Goal: Contribute content: Contribute content

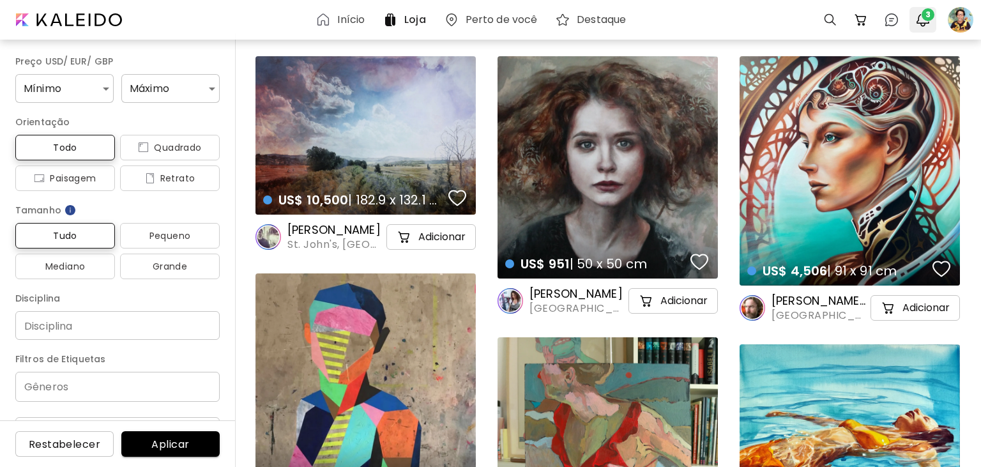
click at [928, 17] on span "3" at bounding box center [928, 14] width 13 height 13
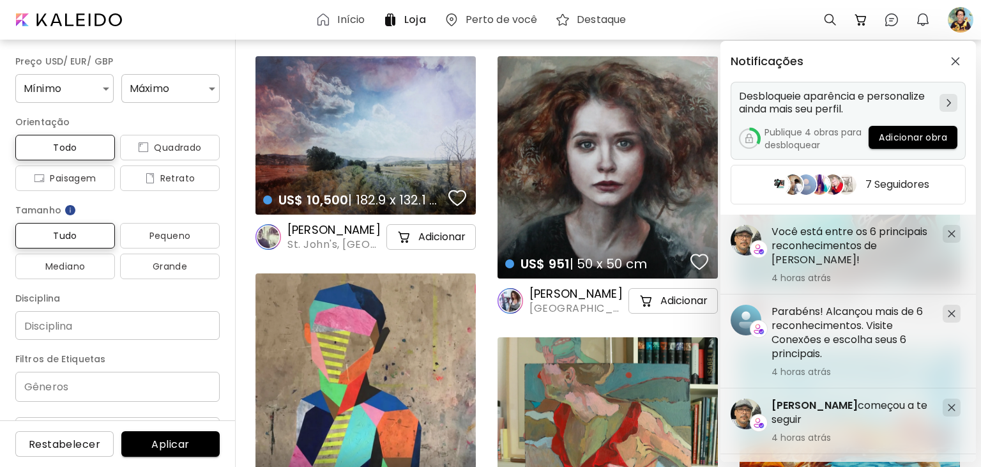
click at [905, 139] on span "Adicionar obra" at bounding box center [913, 137] width 68 height 13
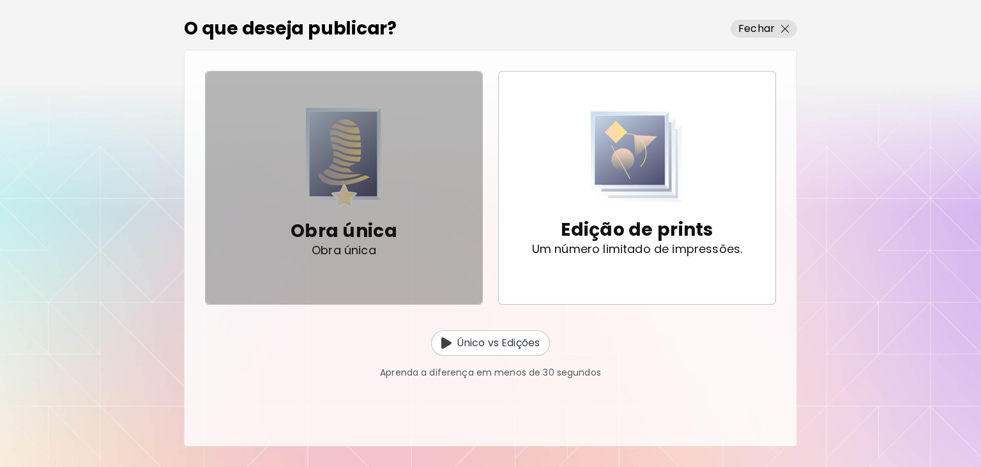
click at [360, 179] on img "button" at bounding box center [343, 158] width 75 height 100
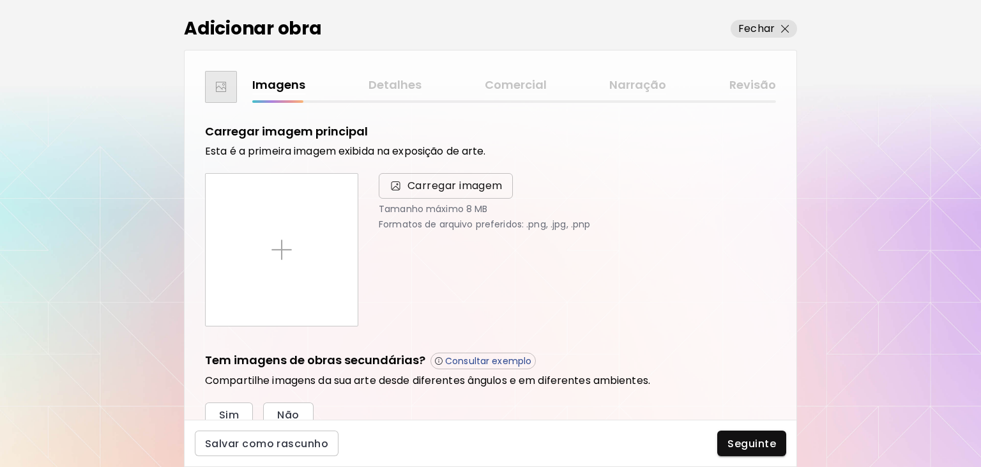
click at [436, 190] on span "Carregar imagem" at bounding box center [455, 185] width 95 height 15
click at [0, 0] on input "Carregar imagem" at bounding box center [0, 0] width 0 height 0
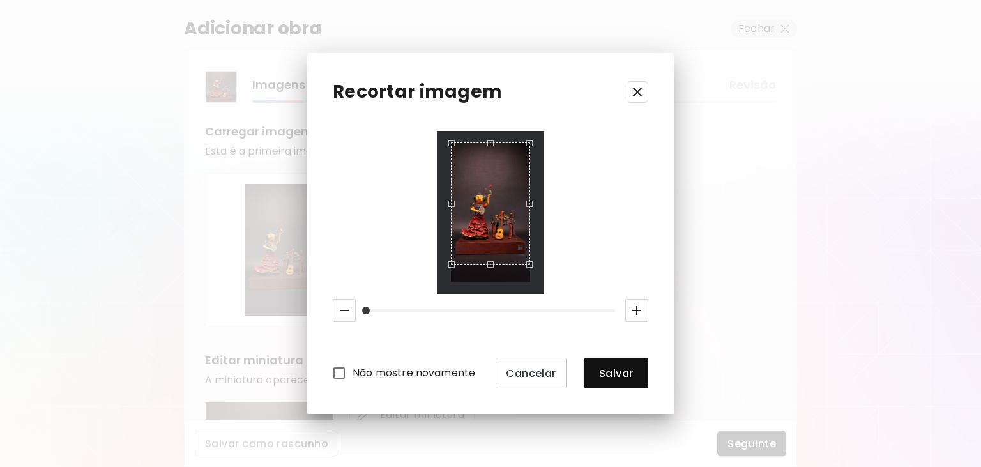
click at [487, 268] on div "Use the up and down arrow keys to move the south drag handle to change the crop…" at bounding box center [487, 268] width 0 height 0
click at [487, 174] on div "Use the up and down arrow keys to move the north drag handle to change the crop…" at bounding box center [487, 174] width 0 height 0
click at [622, 381] on button "Salvar" at bounding box center [617, 373] width 64 height 31
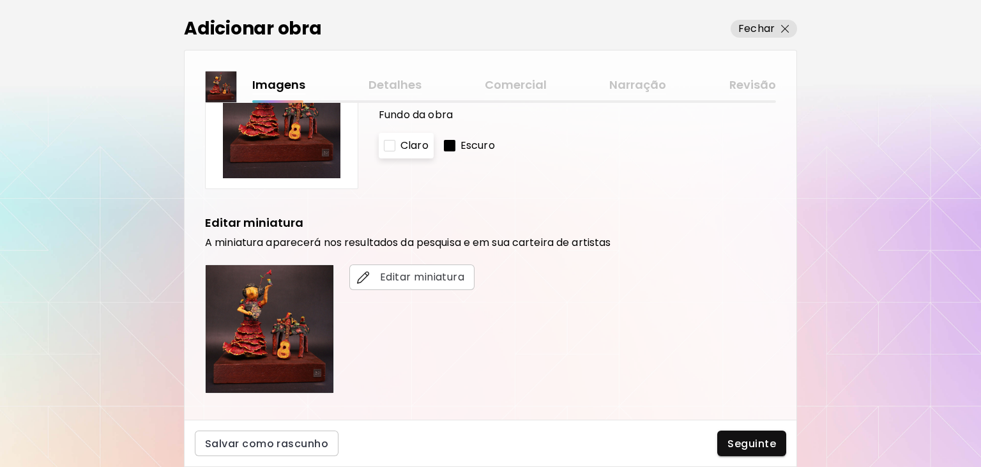
scroll to position [257, 0]
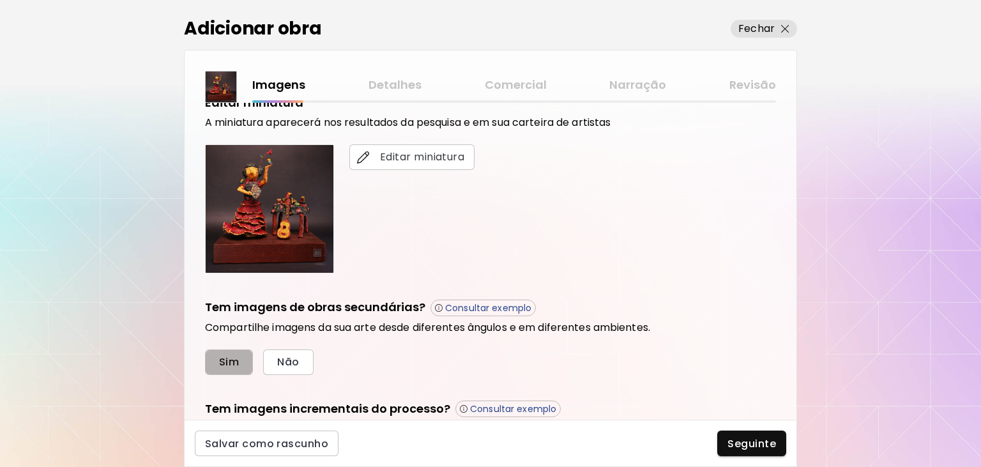
click at [235, 366] on span "Sim" at bounding box center [229, 361] width 20 height 13
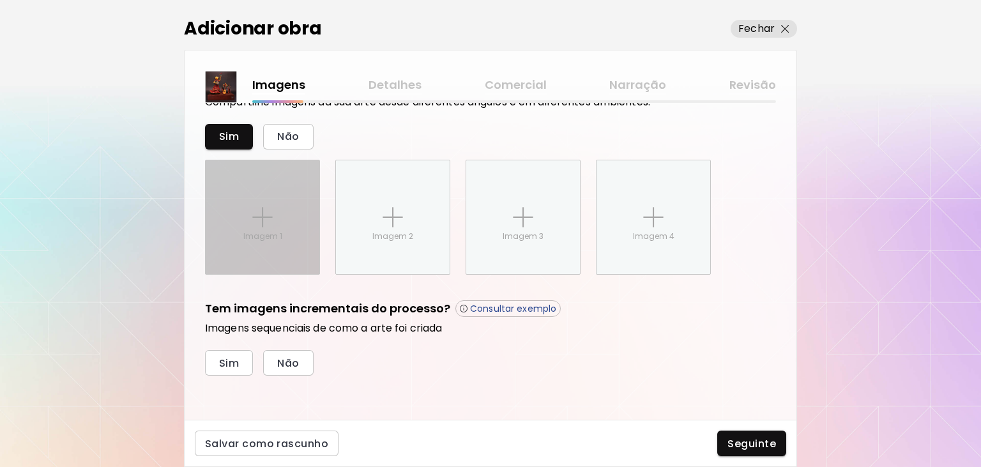
scroll to position [483, 0]
click at [268, 210] on img at bounding box center [262, 217] width 20 height 20
click at [0, 0] on input "Imagem 1" at bounding box center [0, 0] width 0 height 0
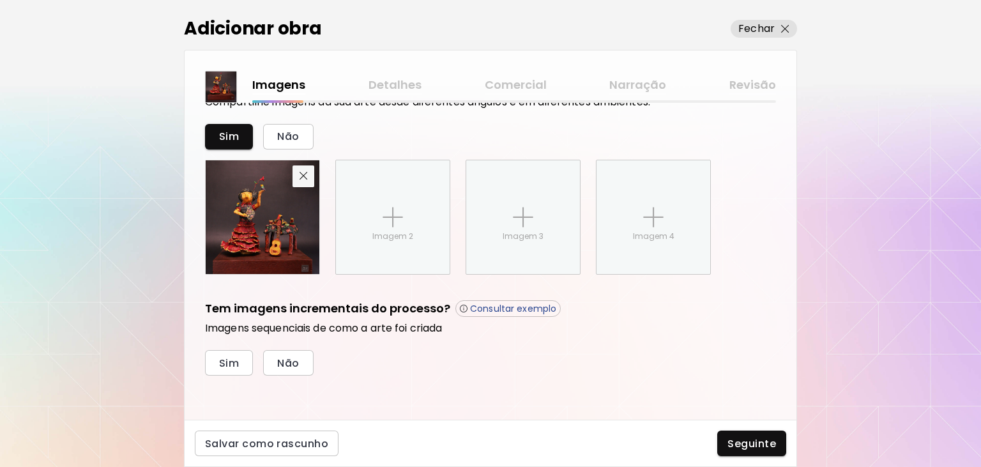
click at [295, 176] on button "button" at bounding box center [304, 176] width 22 height 22
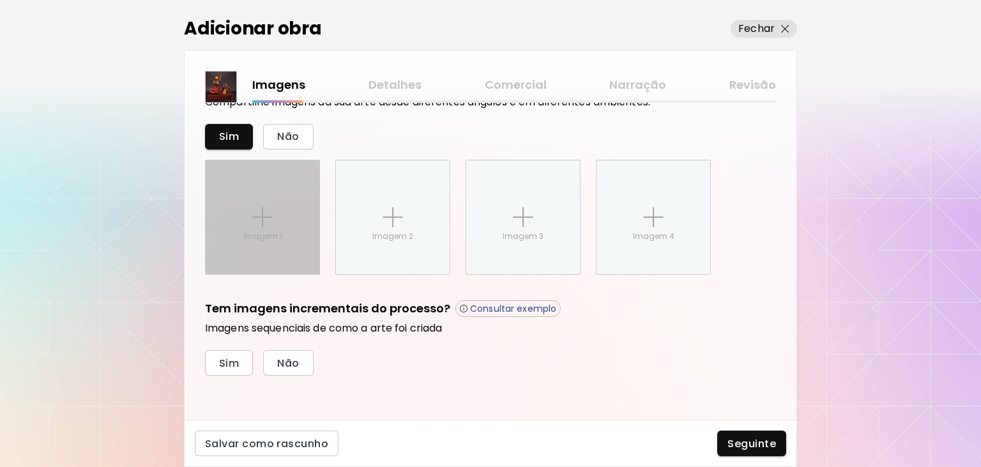
click at [276, 210] on div "Imagem 1" at bounding box center [263, 217] width 114 height 114
click at [0, 0] on input "Imagem 1" at bounding box center [0, 0] width 0 height 0
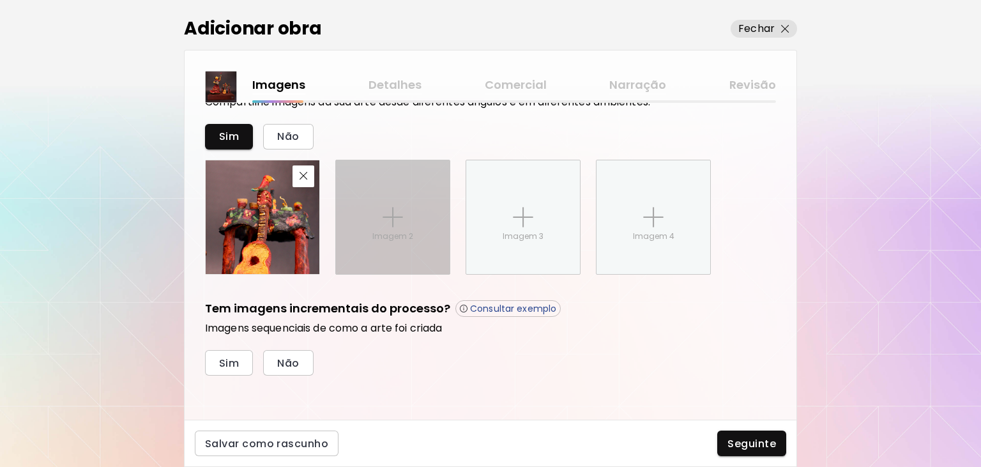
click at [408, 223] on div "Imagem 2" at bounding box center [393, 217] width 114 height 114
click at [0, 0] on input "Imagem 2" at bounding box center [0, 0] width 0 height 0
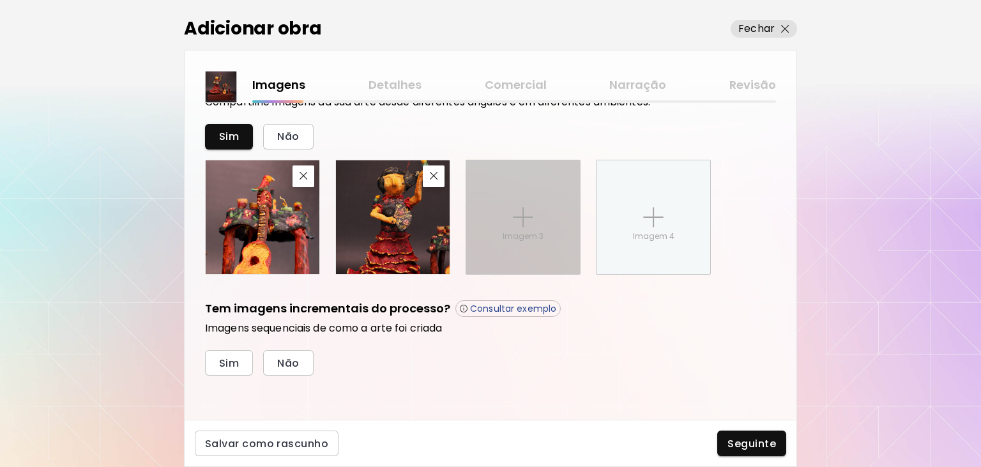
click at [500, 222] on div "Imagem 3" at bounding box center [523, 217] width 114 height 114
click at [0, 0] on input "Imagem 3" at bounding box center [0, 0] width 0 height 0
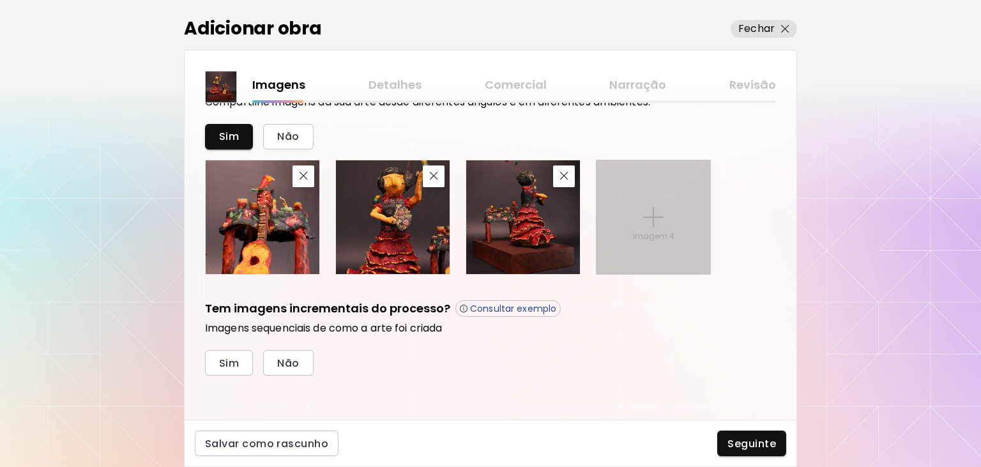
click at [661, 215] on img at bounding box center [653, 217] width 20 height 20
click at [0, 0] on input "Imagem 4" at bounding box center [0, 0] width 0 height 0
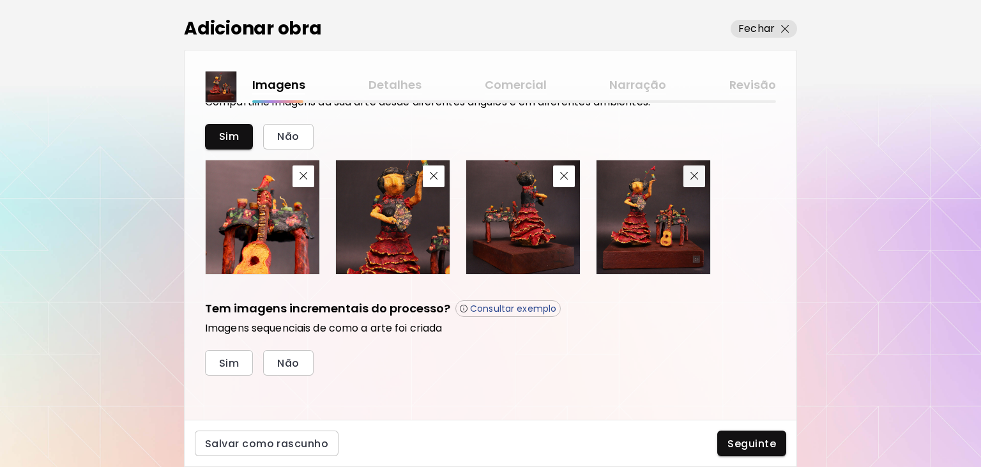
click at [687, 172] on span "button" at bounding box center [694, 176] width 15 height 8
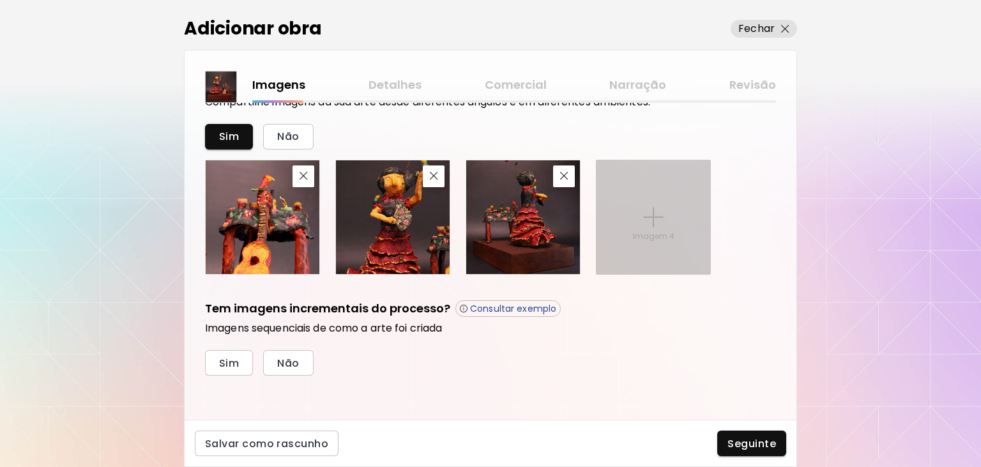
click at [673, 217] on div "Imagem 4" at bounding box center [654, 217] width 114 height 114
click at [0, 0] on input "Imagem 4" at bounding box center [0, 0] width 0 height 0
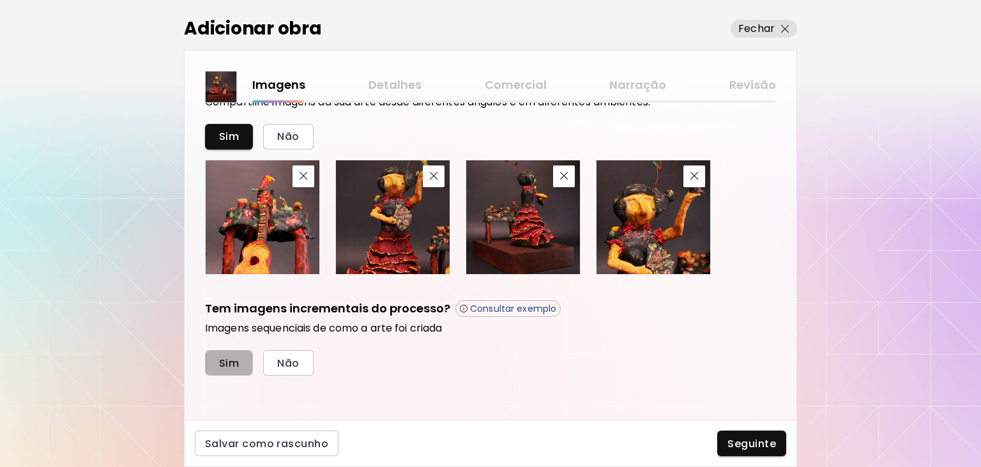
click at [231, 362] on span "Sim" at bounding box center [229, 363] width 20 height 13
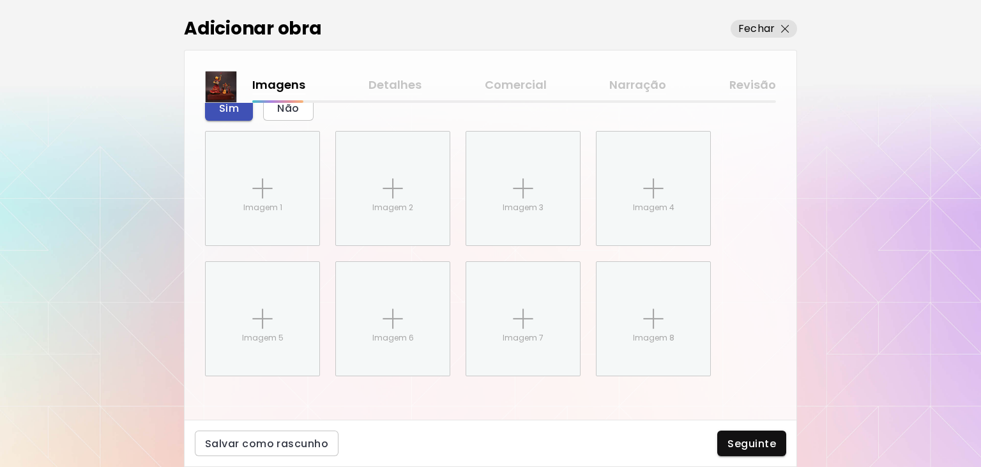
scroll to position [739, 0]
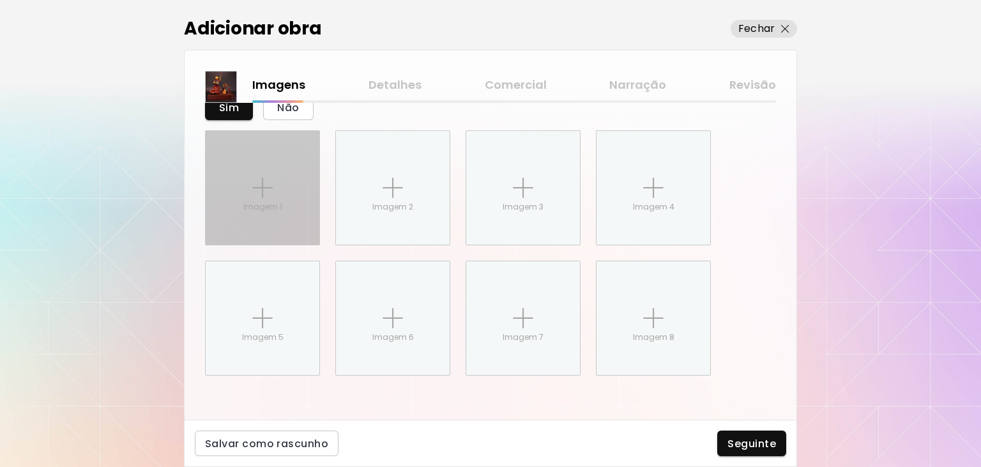
click at [247, 185] on div "Imagem 1" at bounding box center [263, 188] width 114 height 114
click at [0, 0] on input "Imagem 1" at bounding box center [0, 0] width 0 height 0
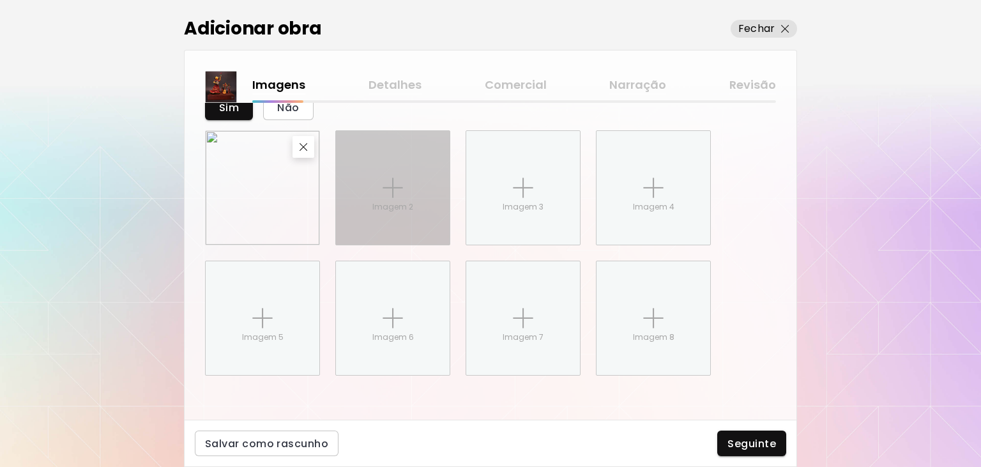
click at [382, 187] on div "Imagem 2" at bounding box center [393, 188] width 114 height 114
click at [0, 0] on input "Imagem 2" at bounding box center [0, 0] width 0 height 0
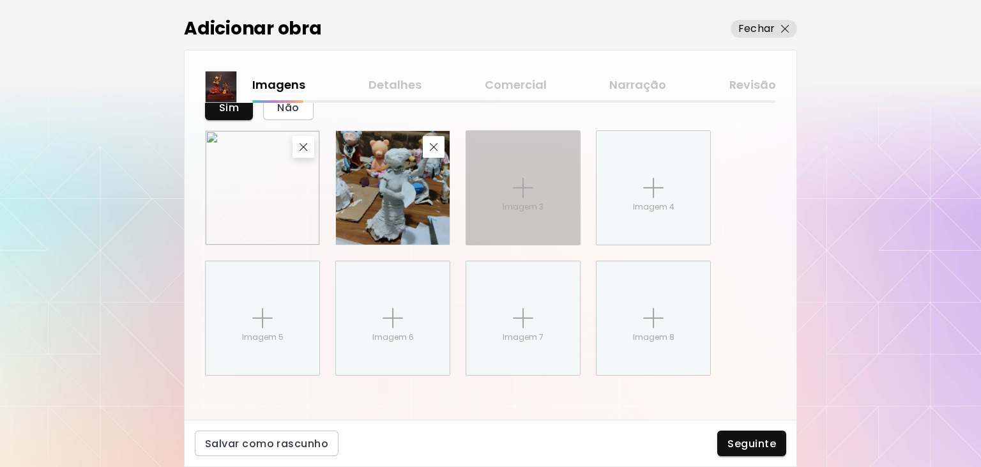
click at [479, 183] on div "Imagem 3" at bounding box center [523, 188] width 114 height 114
click at [0, 0] on input "Imagem 3" at bounding box center [0, 0] width 0 height 0
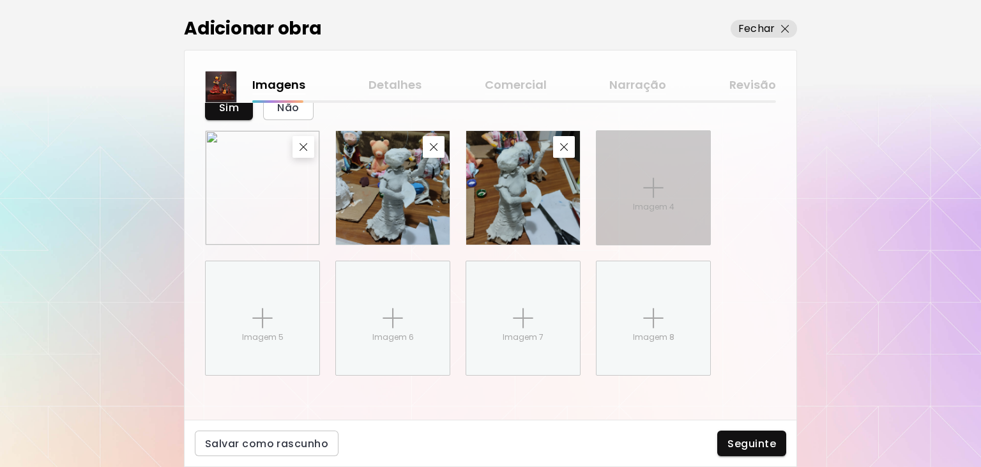
click at [624, 195] on div "Imagem 4" at bounding box center [654, 188] width 114 height 114
click at [0, 0] on input "Imagem 4" at bounding box center [0, 0] width 0 height 0
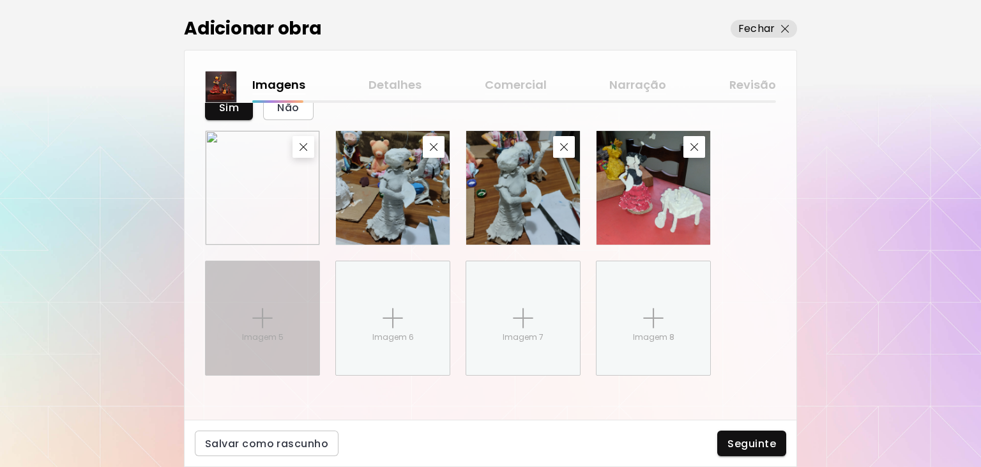
click at [280, 314] on div "Imagem 5" at bounding box center [263, 318] width 114 height 114
click at [0, 0] on input "Imagem 5" at bounding box center [0, 0] width 0 height 0
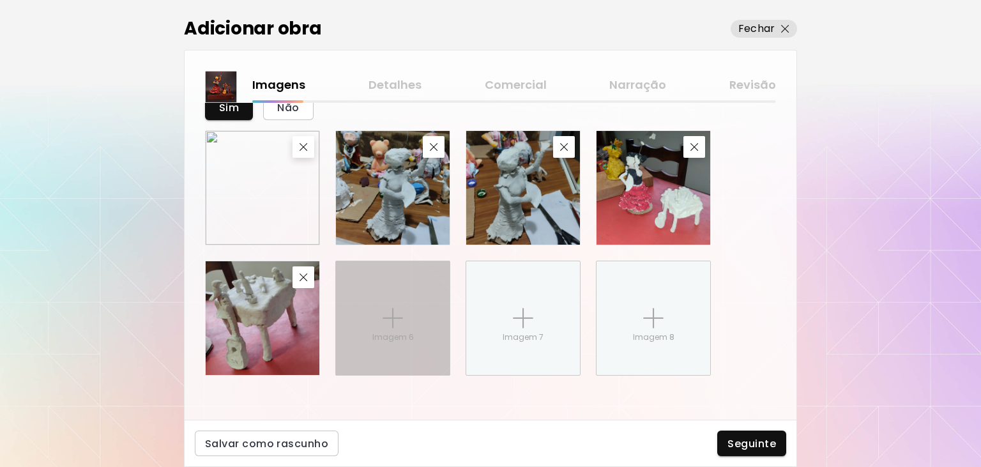
click at [364, 312] on div "Imagem 6" at bounding box center [393, 318] width 114 height 114
click at [0, 0] on input "Imagem 6" at bounding box center [0, 0] width 0 height 0
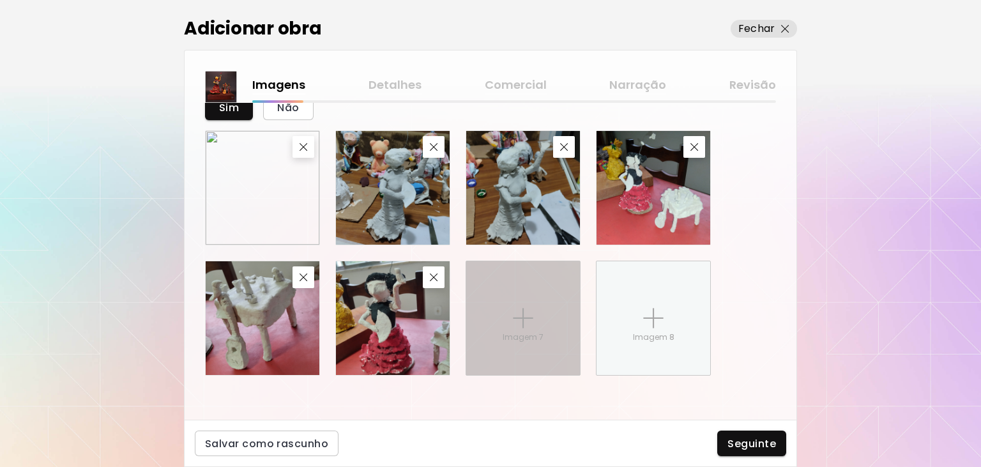
click at [530, 318] on img at bounding box center [523, 318] width 20 height 20
click at [0, 0] on input "Imagem 7" at bounding box center [0, 0] width 0 height 0
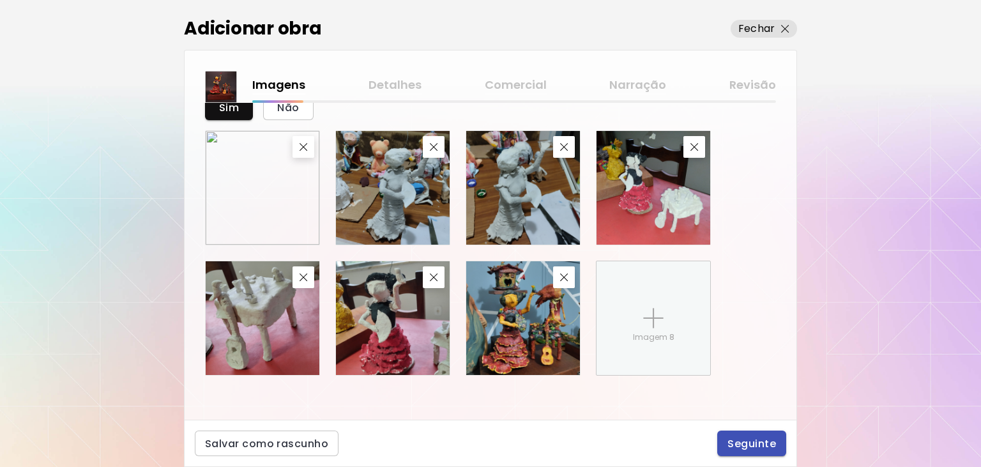
click at [764, 442] on span "Seguinte" at bounding box center [752, 443] width 49 height 13
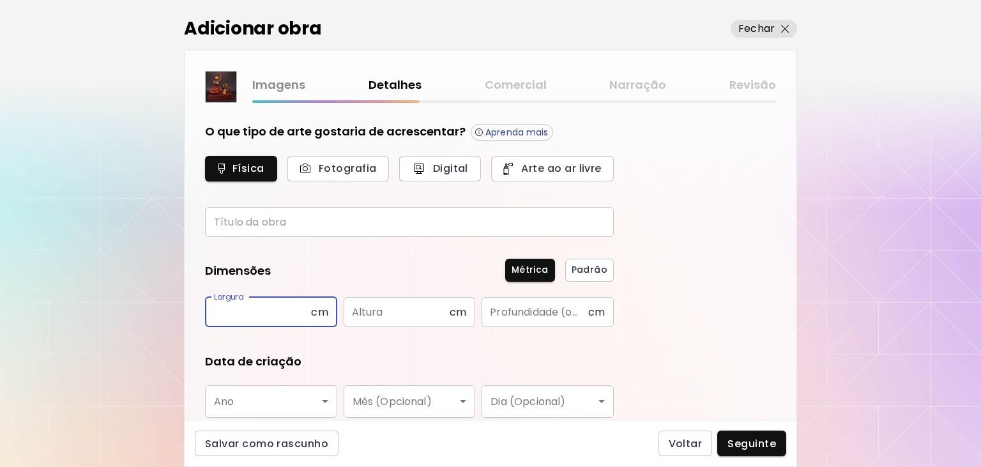
click at [288, 316] on input "text" at bounding box center [258, 312] width 106 height 30
type input "**"
click at [423, 318] on input "text" at bounding box center [397, 312] width 106 height 30
type input "**"
click at [537, 318] on input "text" at bounding box center [535, 312] width 106 height 30
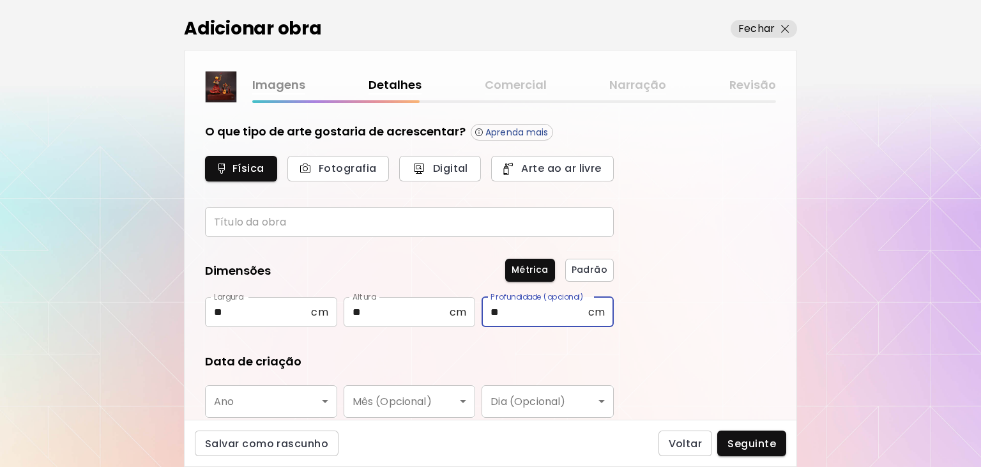
type input "**"
click at [275, 405] on body "[DOMAIN_NAME]/GuiSo Adicionar obras Gerencie suas obras Editar Perfil My BioLin…" at bounding box center [490, 233] width 981 height 467
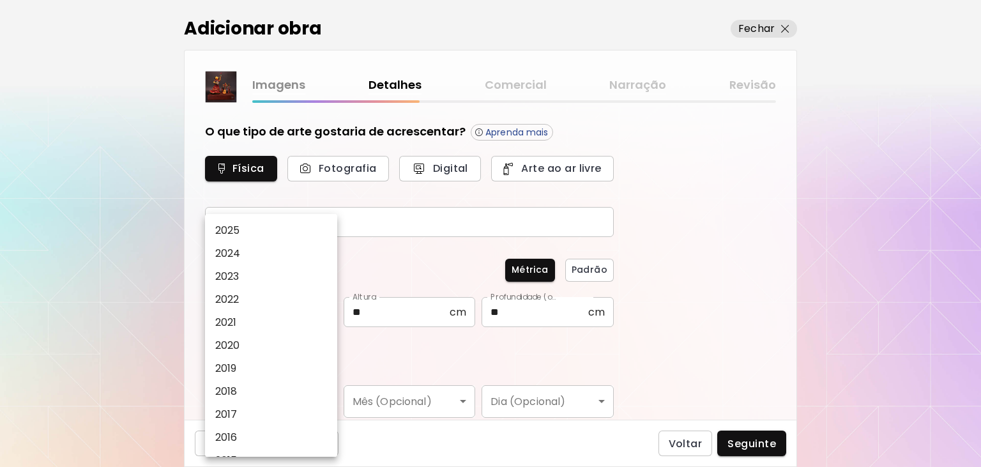
click at [242, 252] on li "2024" at bounding box center [271, 253] width 132 height 23
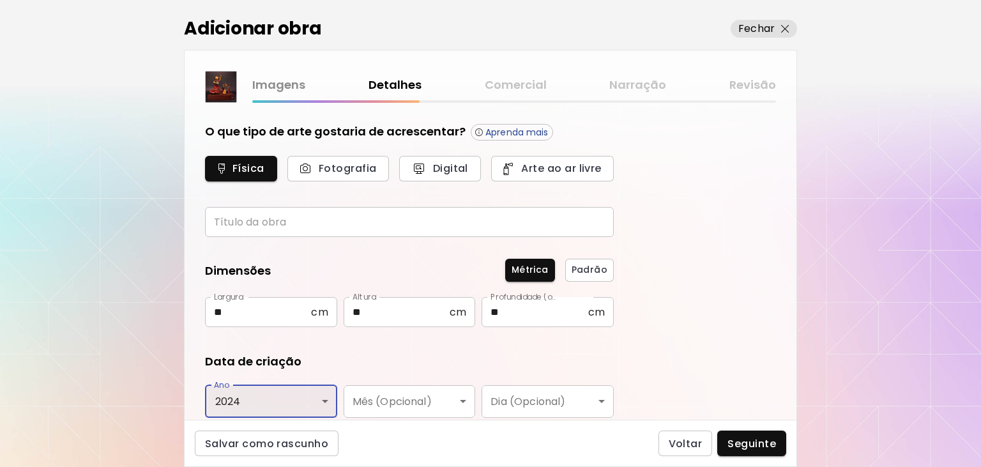
type input "****"
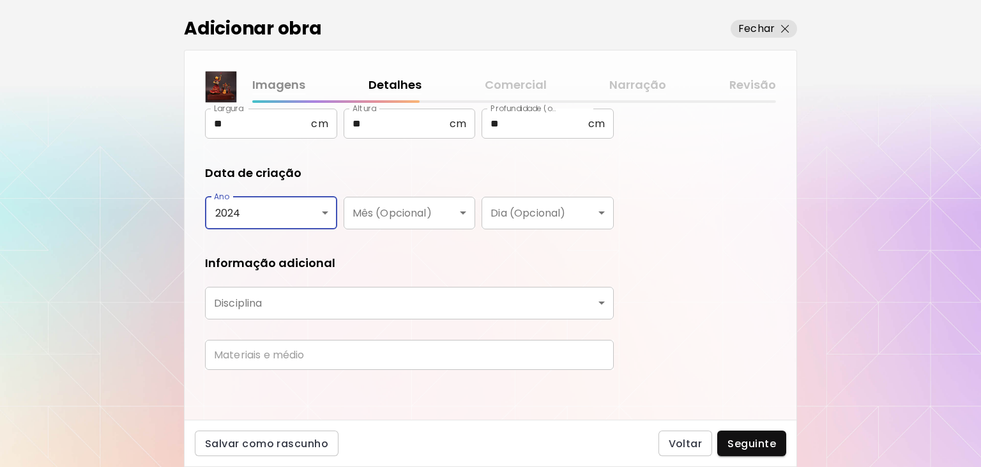
click at [279, 303] on body "[DOMAIN_NAME]/GuiSo Adicionar obras Gerencie suas obras Editar Perfil My BioLin…" at bounding box center [490, 233] width 981 height 467
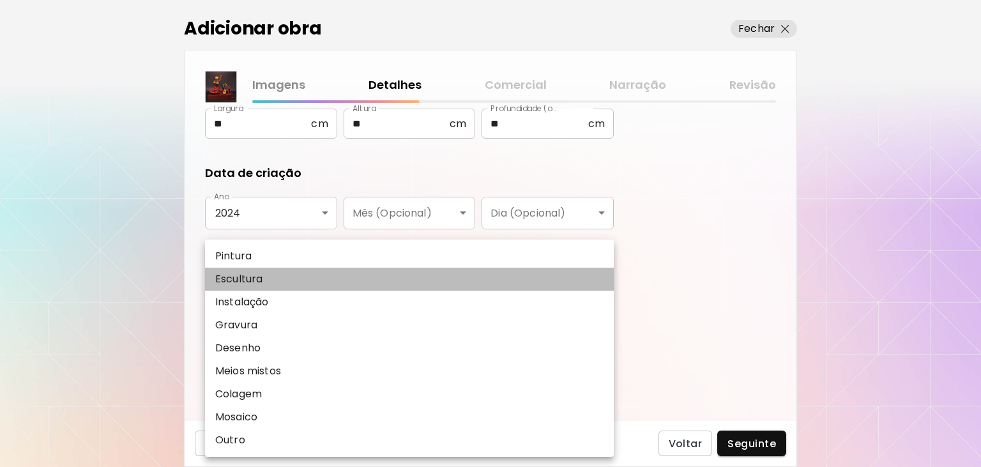
click at [260, 279] on p "Escultura" at bounding box center [238, 279] width 47 height 15
type input "*********"
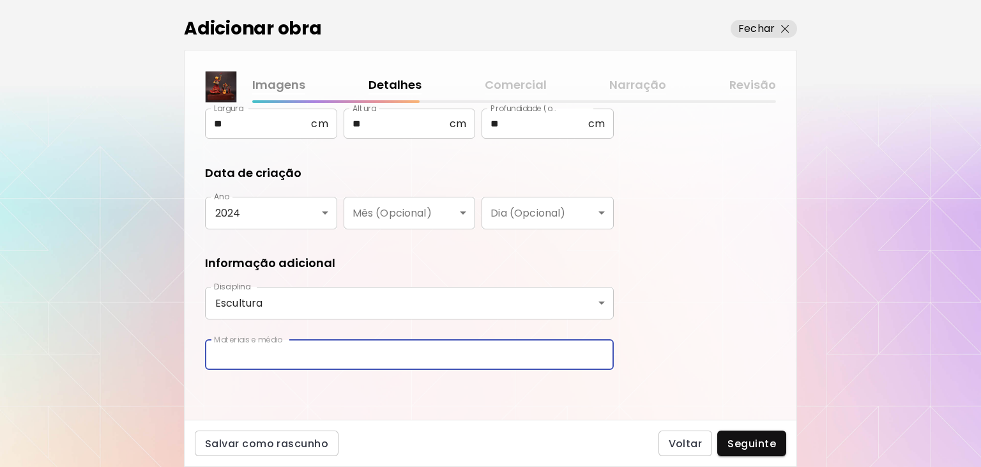
click at [276, 355] on input "text" at bounding box center [409, 355] width 409 height 30
click at [759, 447] on span "Seguinte" at bounding box center [752, 443] width 49 height 13
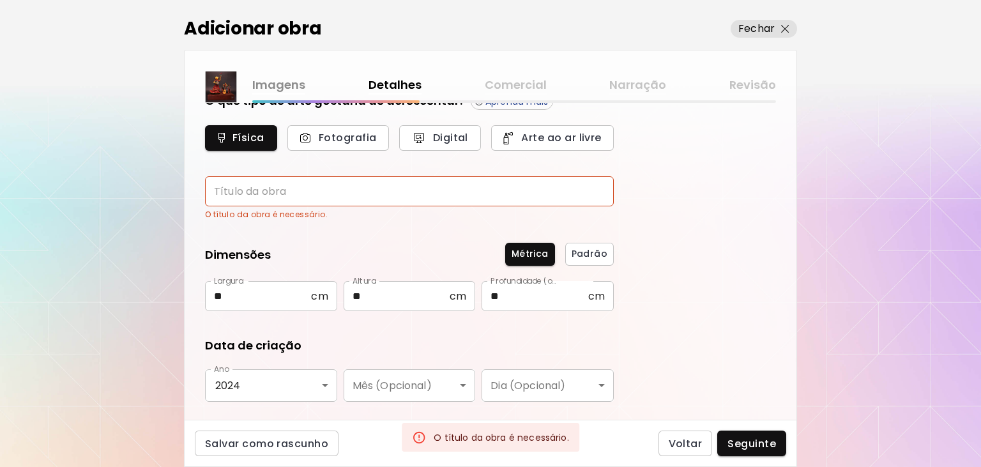
scroll to position [203, 0]
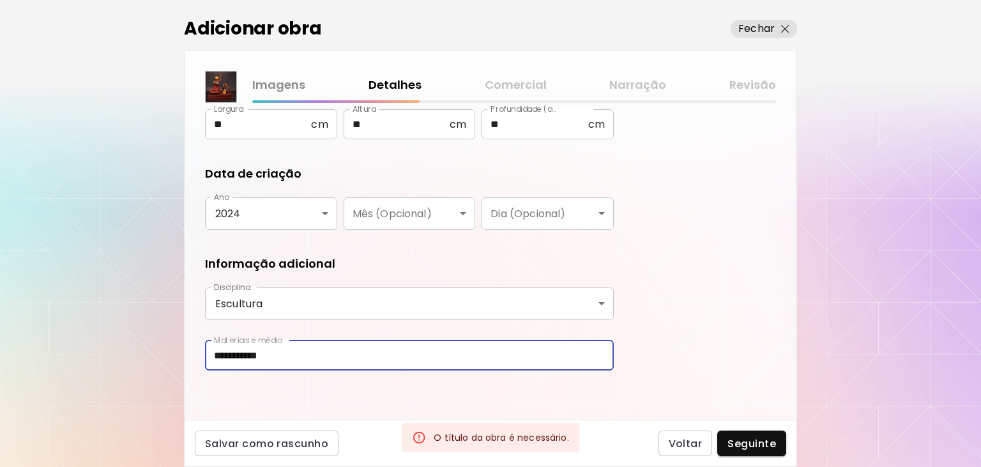
drag, startPoint x: 303, startPoint y: 356, endPoint x: 277, endPoint y: 351, distance: 26.6
click at [277, 351] on input "**********" at bounding box center [409, 356] width 409 height 30
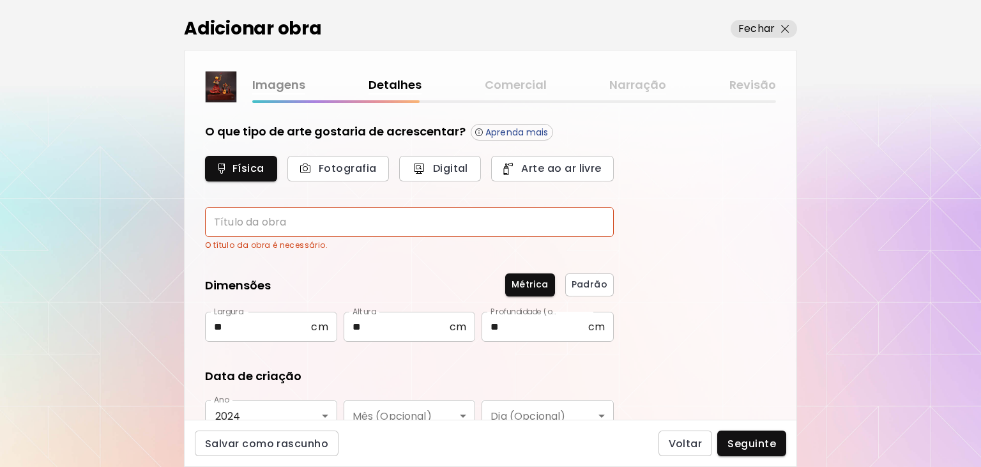
type input "**********"
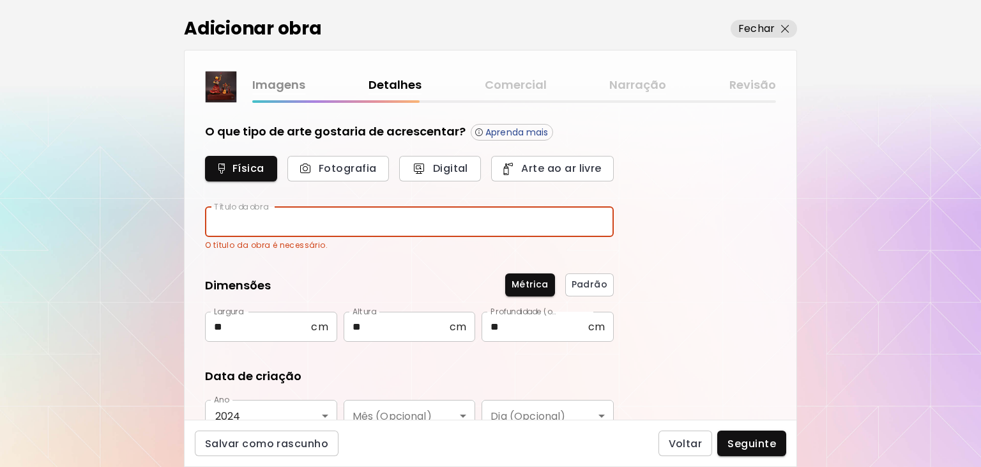
click at [261, 226] on input "text" at bounding box center [409, 222] width 409 height 30
type input "*********"
click at [307, 335] on input "**" at bounding box center [258, 327] width 106 height 30
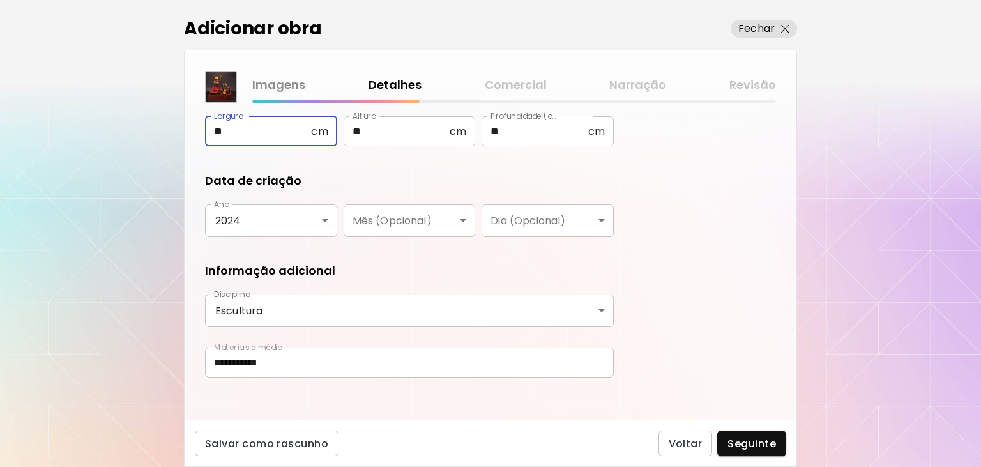
scroll to position [203, 0]
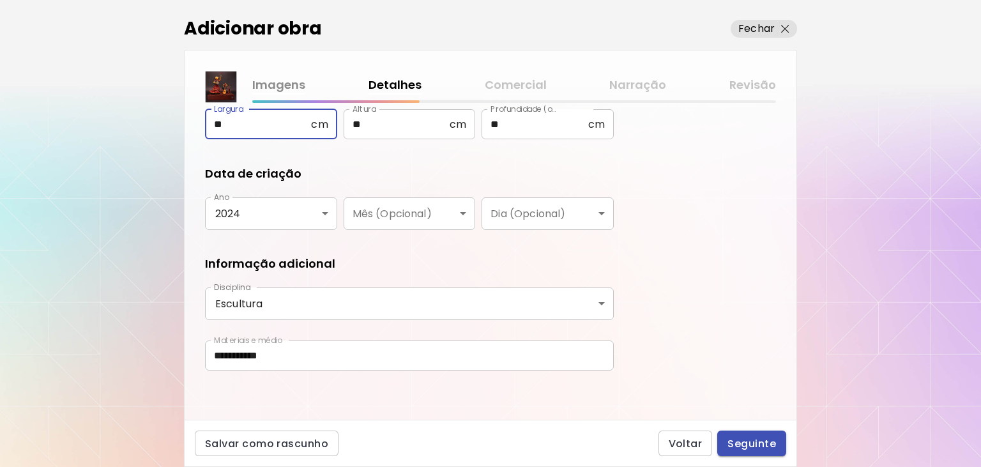
click at [764, 438] on span "Seguinte" at bounding box center [752, 443] width 49 height 13
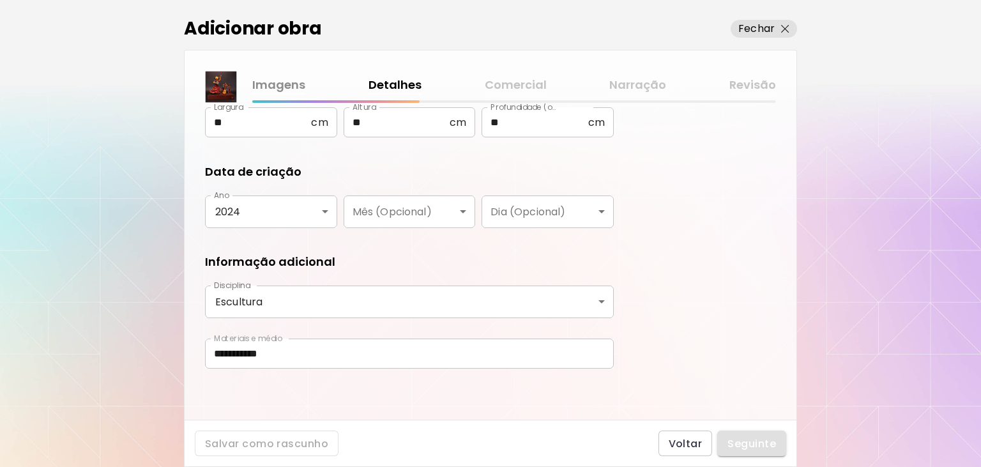
scroll to position [188, 0]
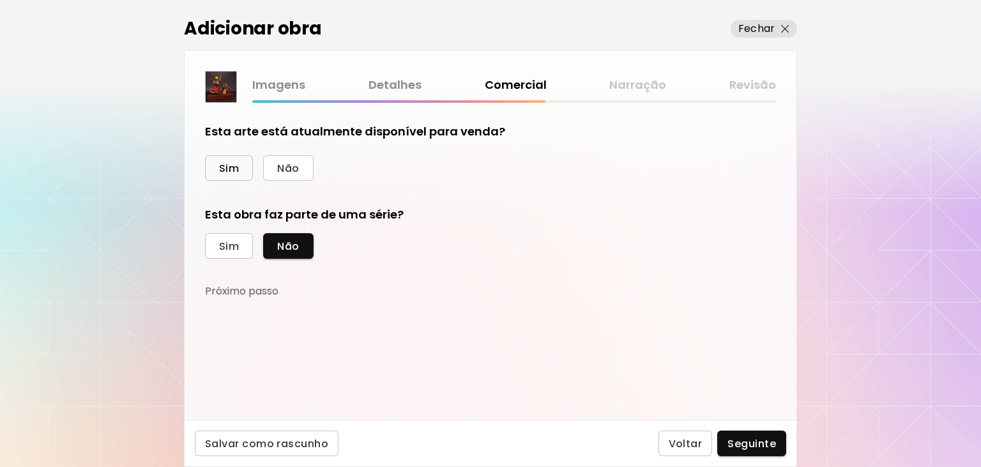
click at [238, 171] on span "Sim" at bounding box center [229, 168] width 20 height 13
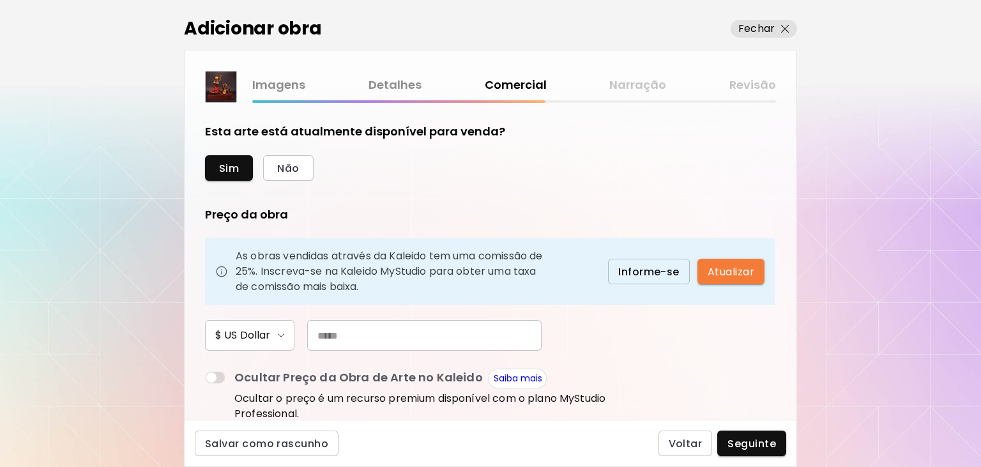
click at [388, 338] on input "text" at bounding box center [424, 335] width 234 height 31
type input "***"
click at [739, 446] on span "Seguinte" at bounding box center [752, 443] width 49 height 13
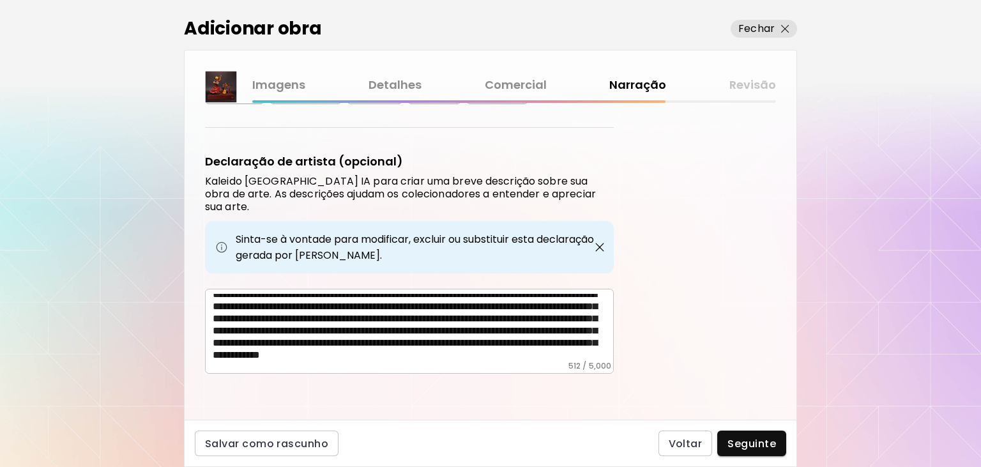
scroll to position [31, 0]
click at [773, 445] on span "Seguinte" at bounding box center [752, 443] width 49 height 13
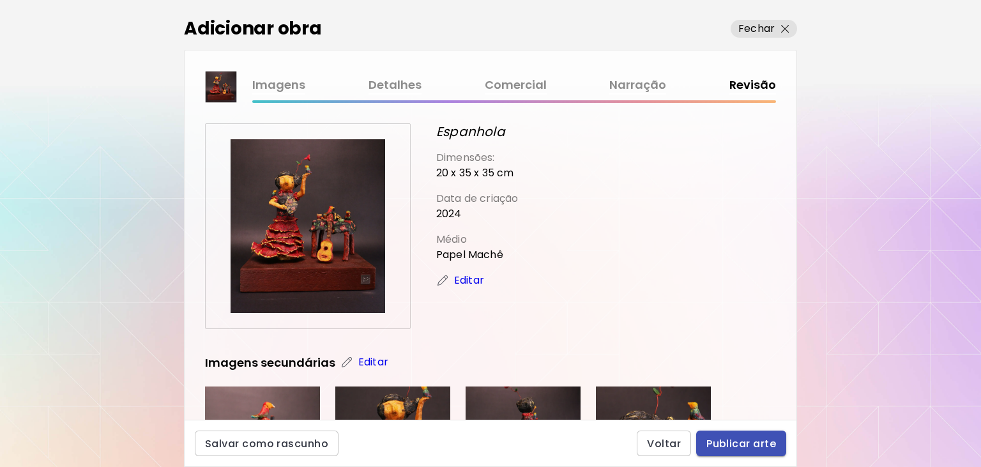
click at [773, 445] on span "Publicar arte" at bounding box center [742, 443] width 70 height 13
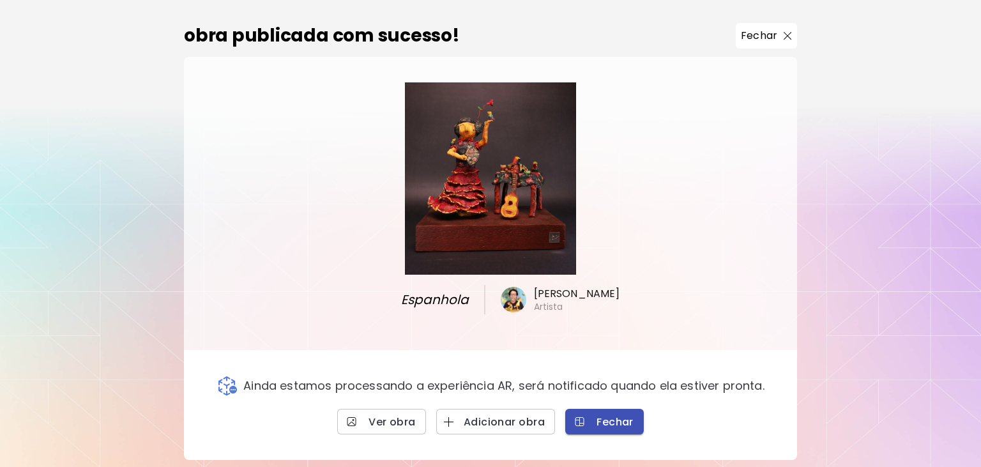
click at [617, 415] on span "Fechar" at bounding box center [605, 421] width 58 height 13
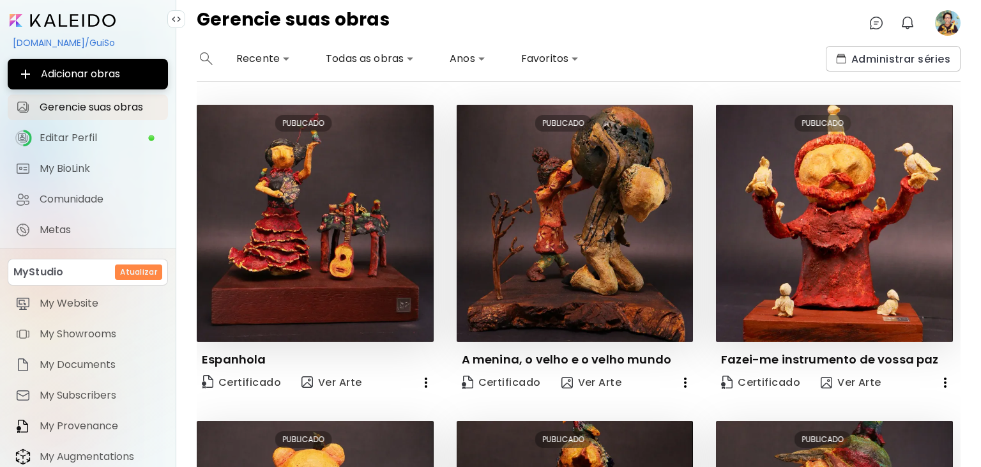
click at [949, 20] on image at bounding box center [948, 23] width 26 height 26
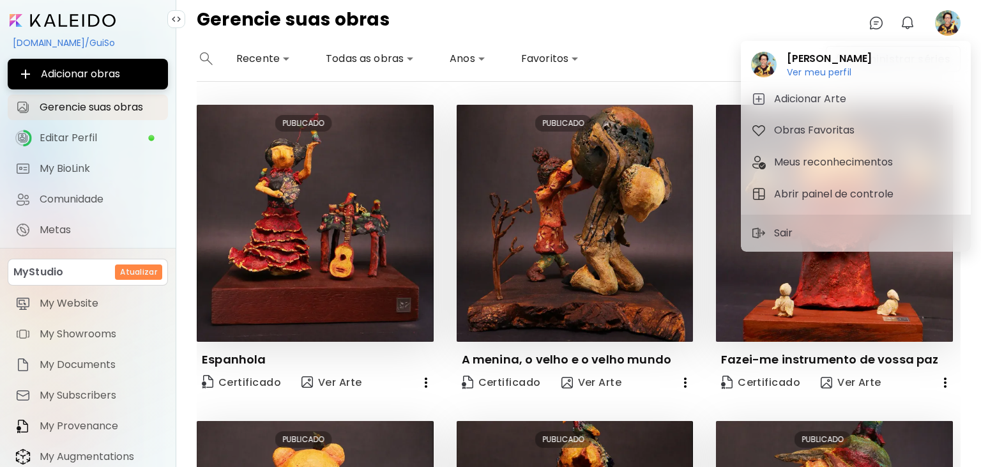
click at [69, 142] on div at bounding box center [490, 233] width 981 height 467
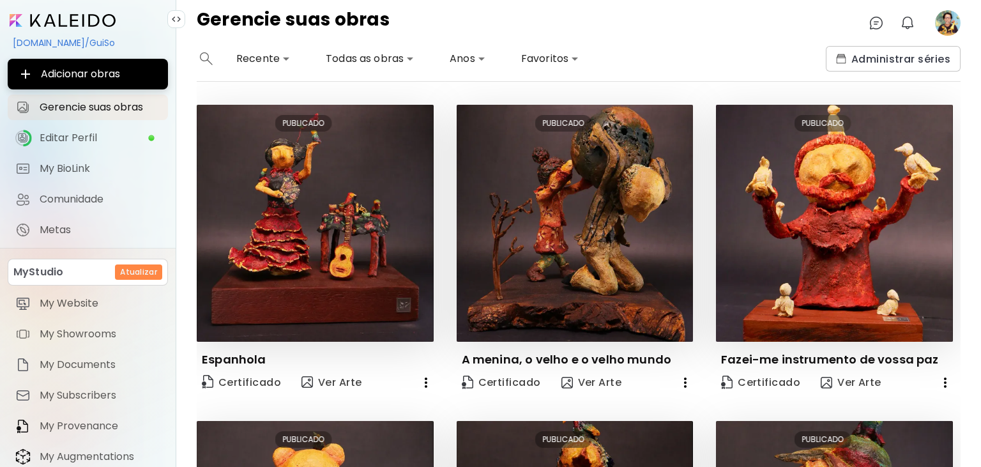
click at [946, 26] on image at bounding box center [948, 23] width 26 height 26
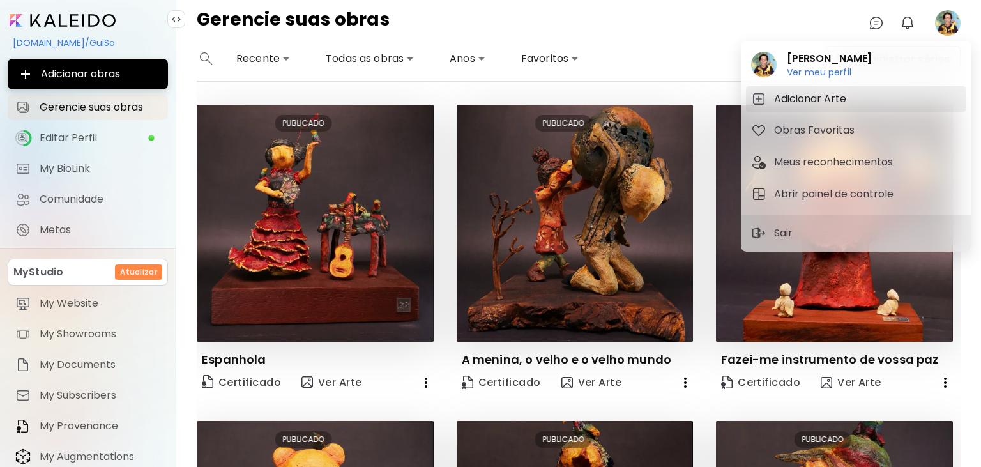
click at [833, 100] on h5 "Adicionar Arte" at bounding box center [812, 98] width 76 height 15
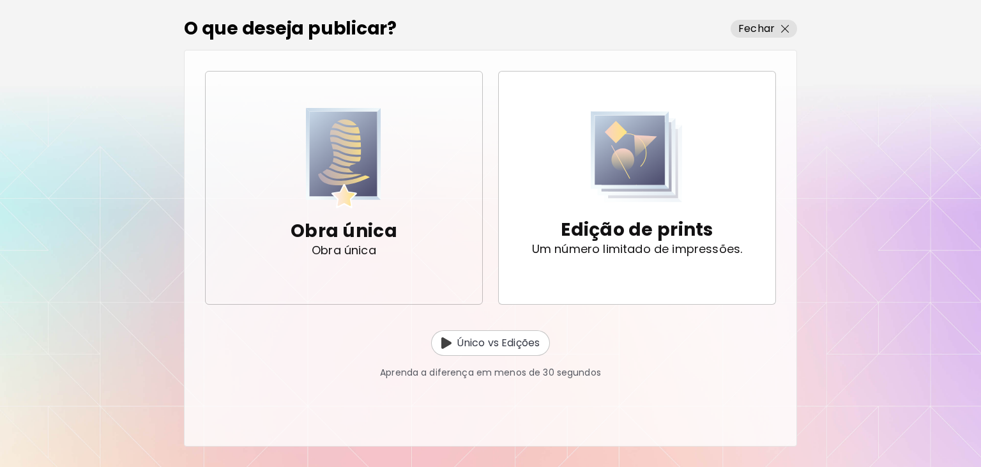
click at [359, 165] on img "button" at bounding box center [343, 158] width 75 height 100
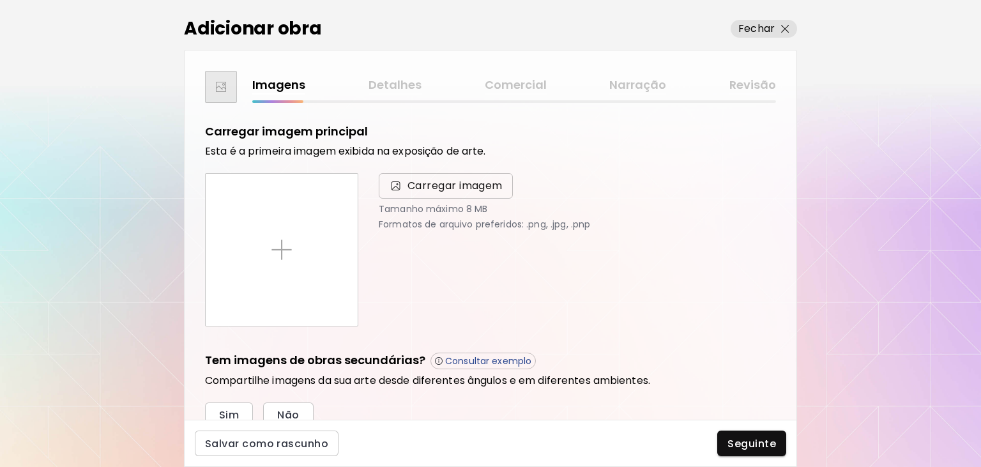
click at [420, 187] on span "Carregar imagem" at bounding box center [455, 185] width 95 height 15
click at [0, 0] on input "Carregar imagem" at bounding box center [0, 0] width 0 height 0
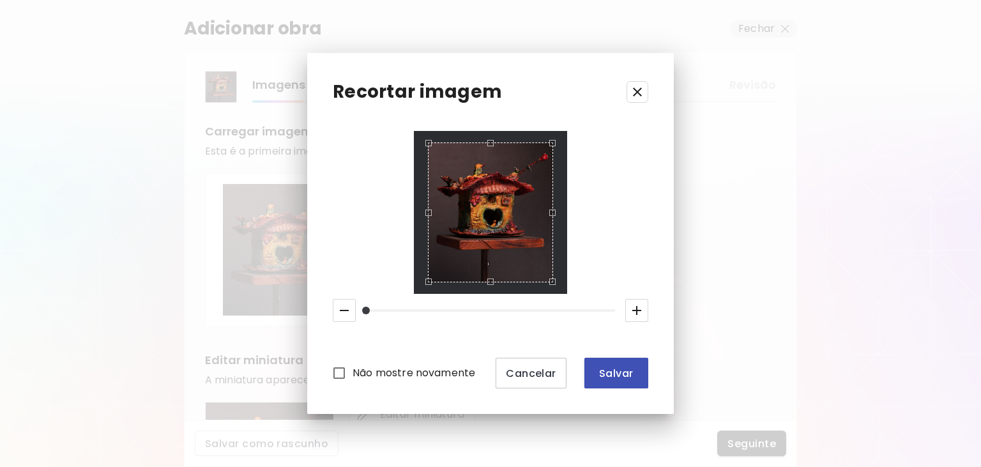
click at [610, 379] on span "Salvar" at bounding box center [616, 373] width 43 height 13
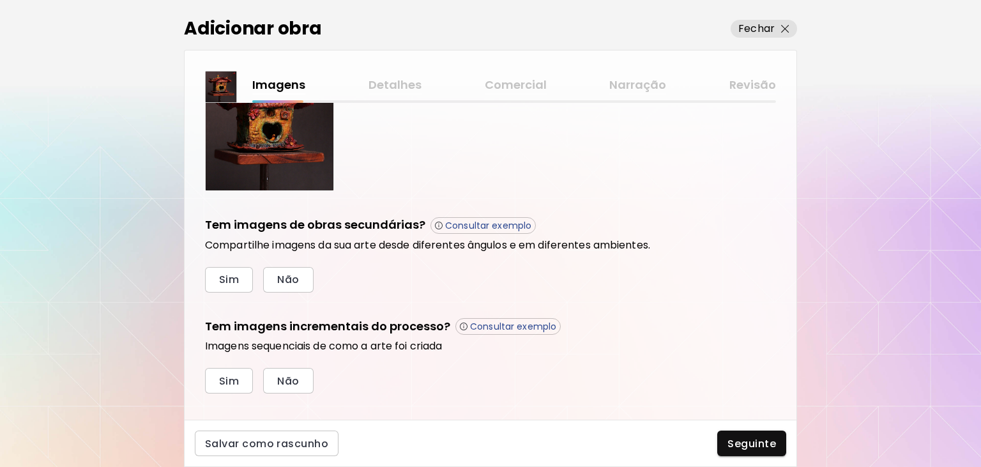
scroll to position [343, 0]
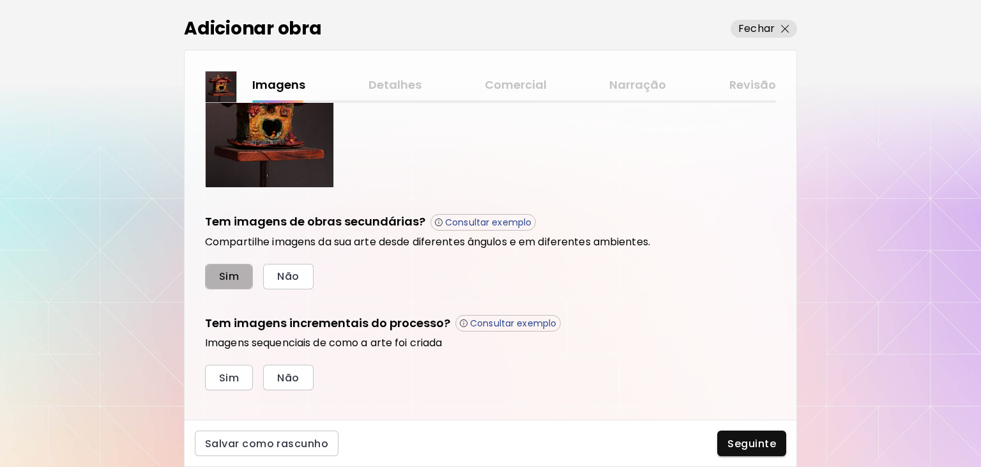
click at [231, 277] on span "Sim" at bounding box center [229, 276] width 20 height 13
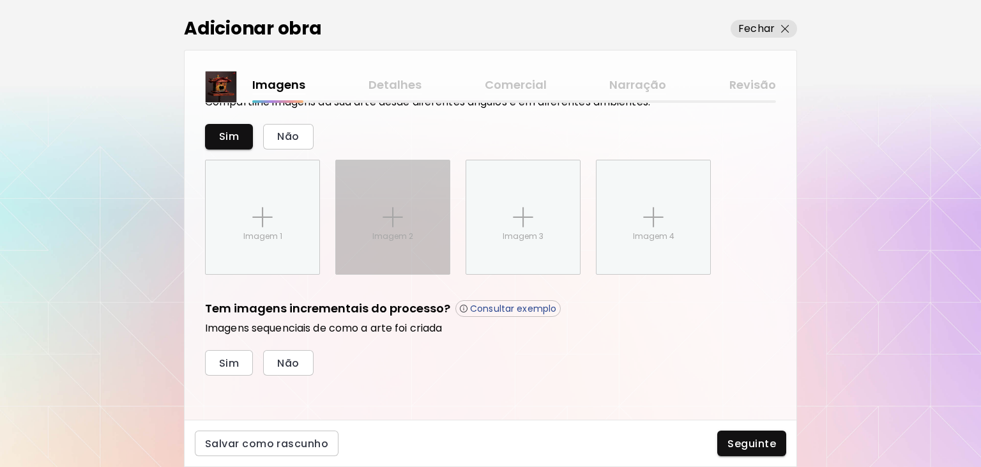
scroll to position [483, 0]
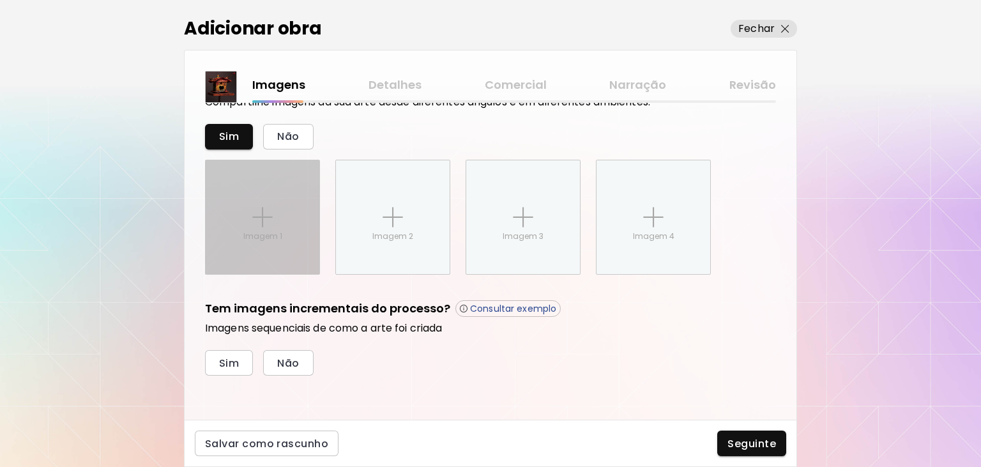
click at [275, 210] on div "Imagem 1" at bounding box center [263, 217] width 114 height 114
click at [0, 0] on input "Imagem 1" at bounding box center [0, 0] width 0 height 0
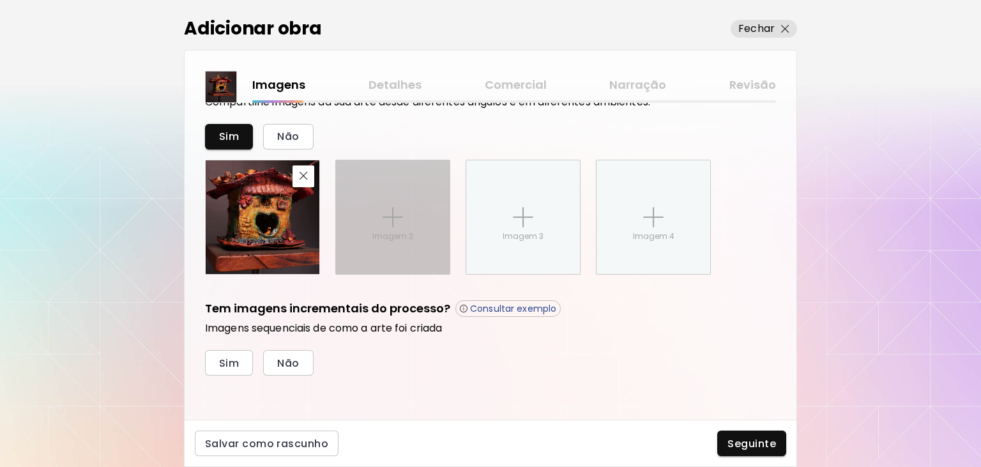
click at [395, 226] on div "Imagem 2" at bounding box center [393, 217] width 114 height 114
click at [0, 0] on input "Imagem 2" at bounding box center [0, 0] width 0 height 0
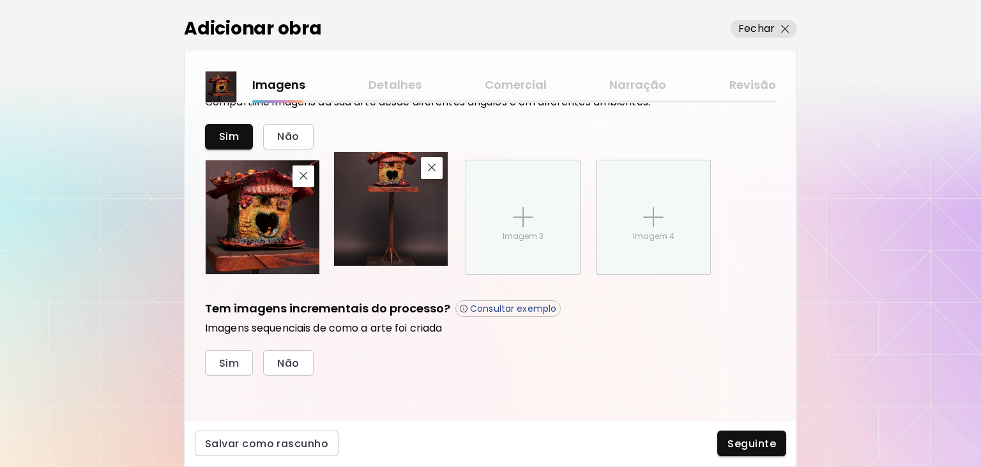
drag, startPoint x: 402, startPoint y: 201, endPoint x: 400, endPoint y: 193, distance: 8.5
click at [400, 193] on img at bounding box center [391, 209] width 114 height 114
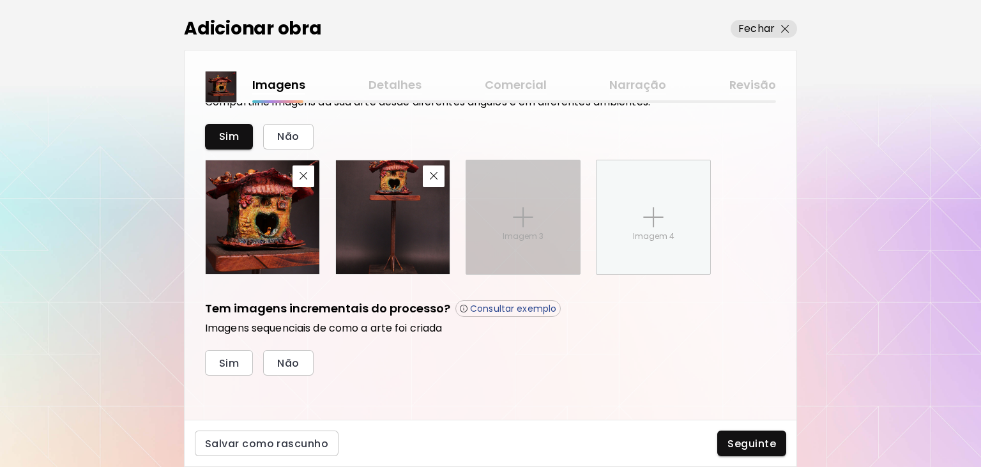
click at [525, 208] on img at bounding box center [523, 217] width 20 height 20
click at [0, 0] on input "Imagem 3" at bounding box center [0, 0] width 0 height 0
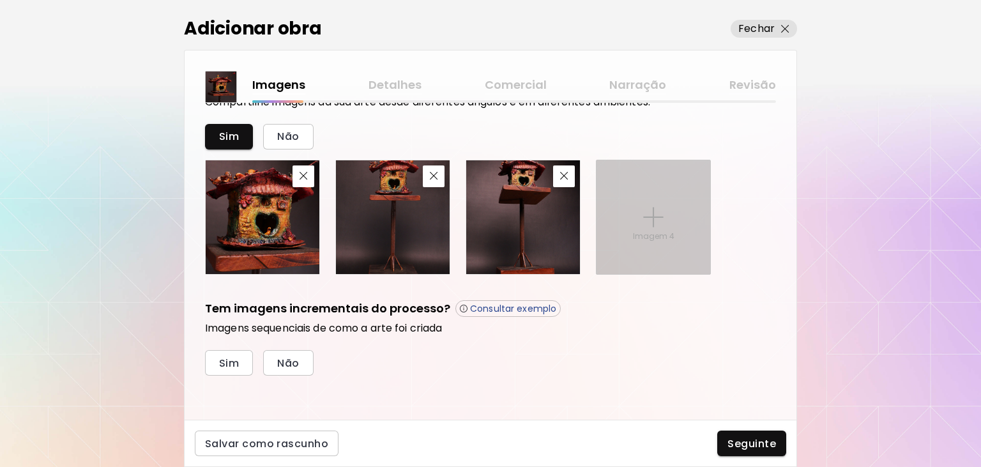
click at [652, 228] on div "Imagem 4" at bounding box center [654, 217] width 114 height 114
click at [0, 0] on input "Imagem 4" at bounding box center [0, 0] width 0 height 0
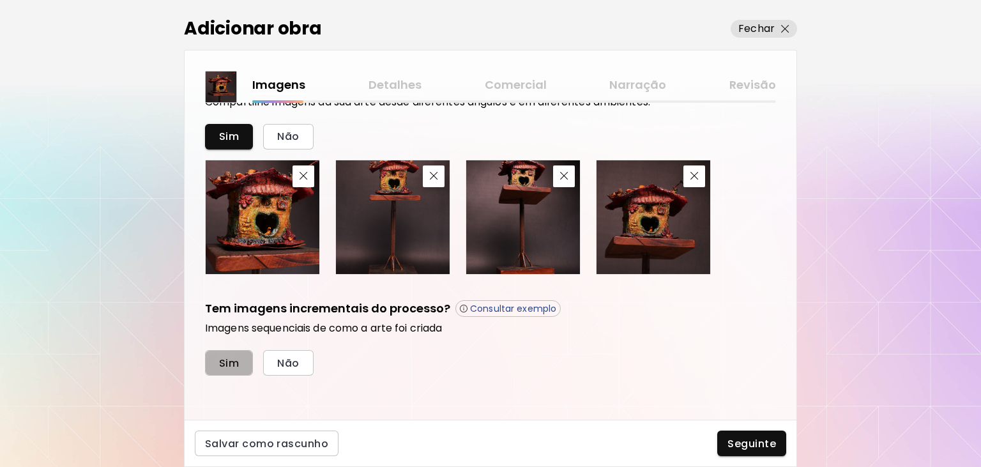
click at [225, 360] on span "Sim" at bounding box center [229, 363] width 20 height 13
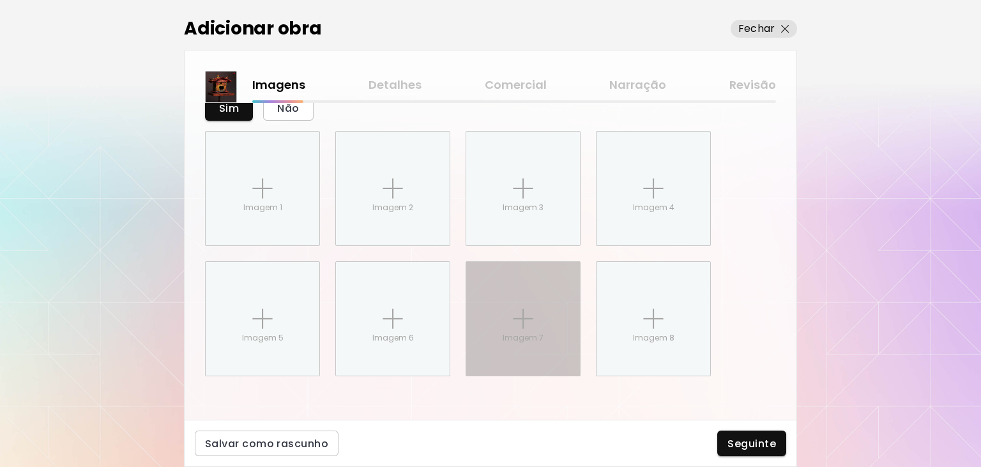
scroll to position [739, 0]
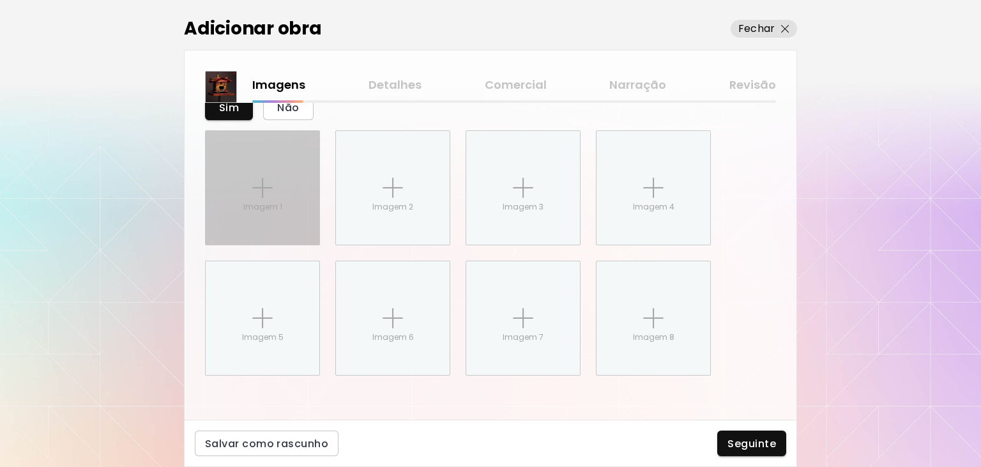
click at [271, 188] on img at bounding box center [262, 188] width 20 height 20
click at [0, 0] on input "Imagem 1" at bounding box center [0, 0] width 0 height 0
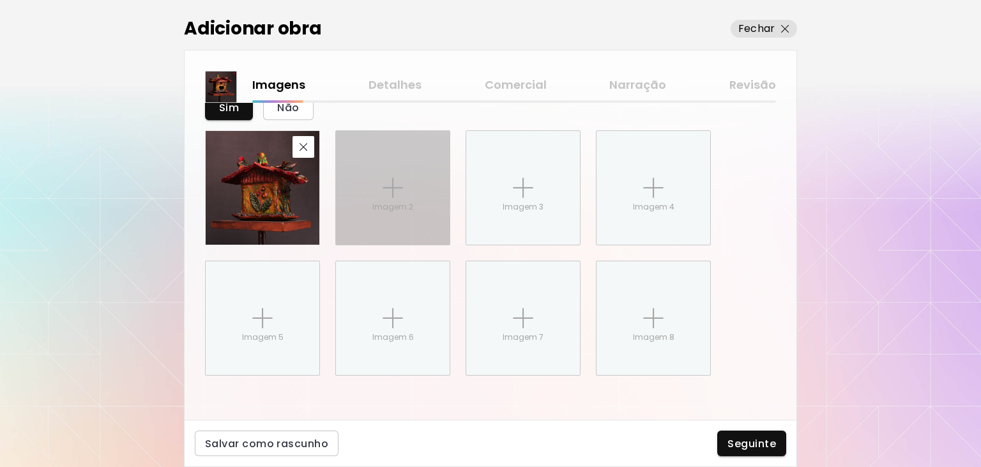
click at [406, 190] on div "Imagem 2" at bounding box center [393, 188] width 114 height 114
click at [0, 0] on input "Imagem 2" at bounding box center [0, 0] width 0 height 0
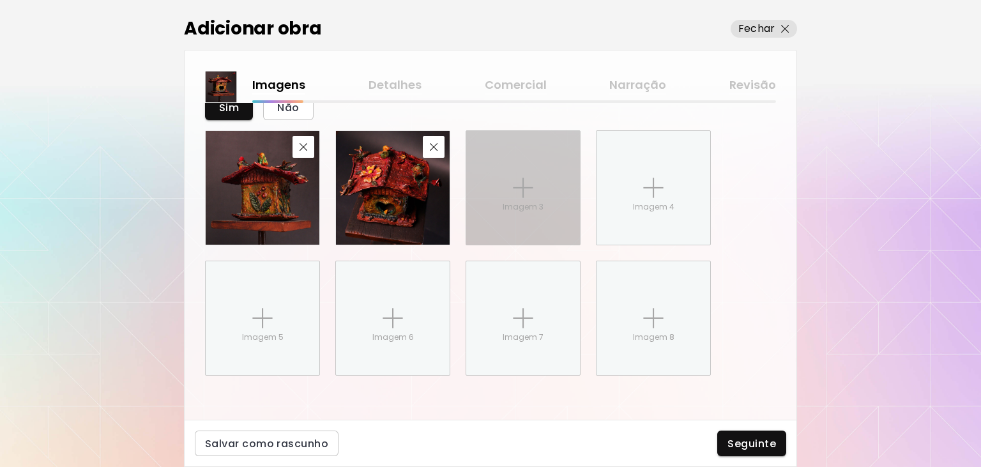
click at [503, 167] on div "Imagem 3" at bounding box center [523, 188] width 114 height 114
click at [0, 0] on input "Imagem 3" at bounding box center [0, 0] width 0 height 0
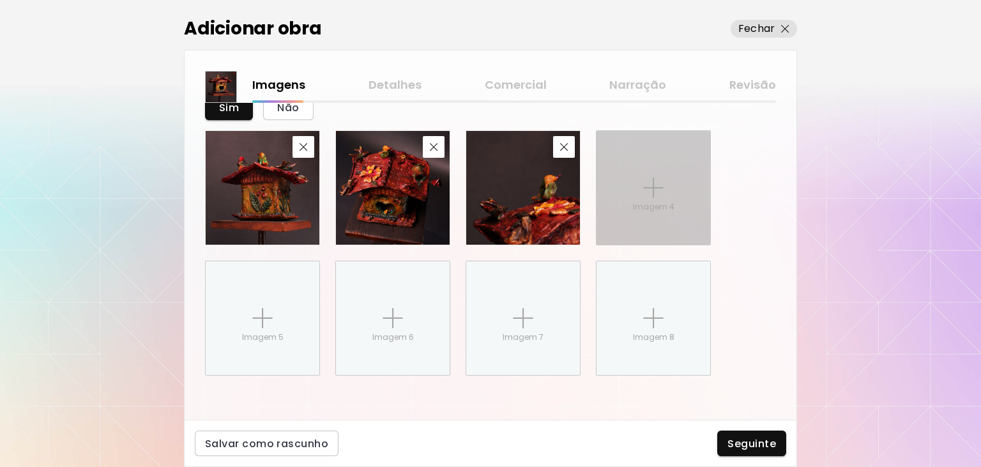
click at [664, 199] on div "Imagem 4" at bounding box center [654, 188] width 114 height 114
click at [0, 0] on input "Imagem 4" at bounding box center [0, 0] width 0 height 0
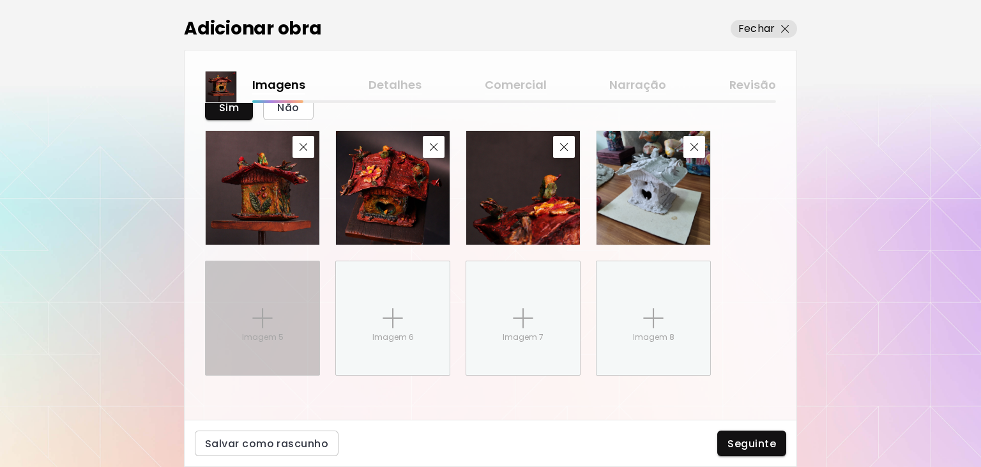
click at [288, 311] on div "Imagem 5" at bounding box center [263, 318] width 114 height 114
click at [0, 0] on input "Imagem 5" at bounding box center [0, 0] width 0 height 0
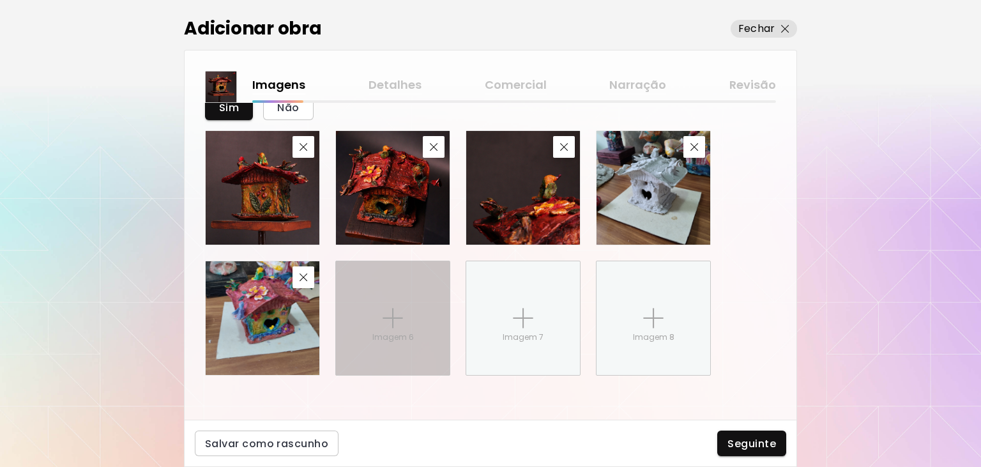
click at [376, 320] on div "Imagem 6" at bounding box center [393, 318] width 114 height 114
click at [0, 0] on input "Imagem 6" at bounding box center [0, 0] width 0 height 0
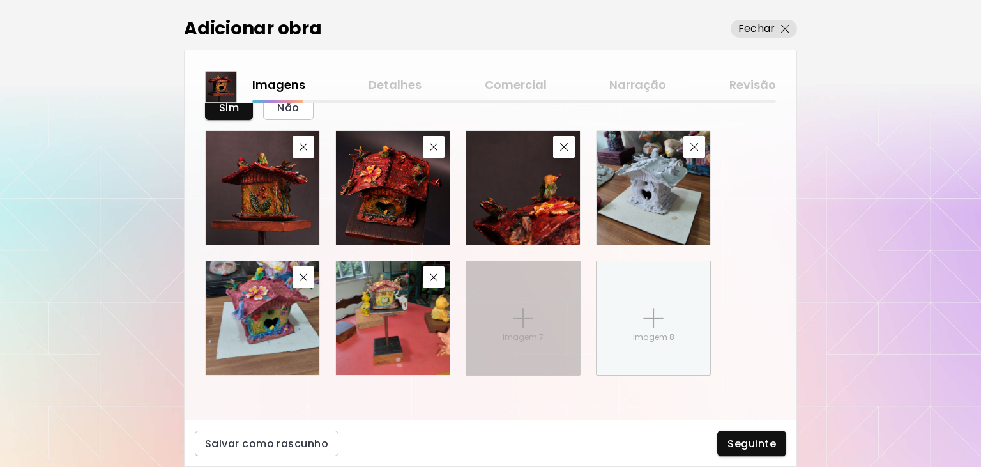
click at [500, 307] on div "Imagem 7" at bounding box center [523, 318] width 114 height 114
click at [0, 0] on input "Imagem 7" at bounding box center [0, 0] width 0 height 0
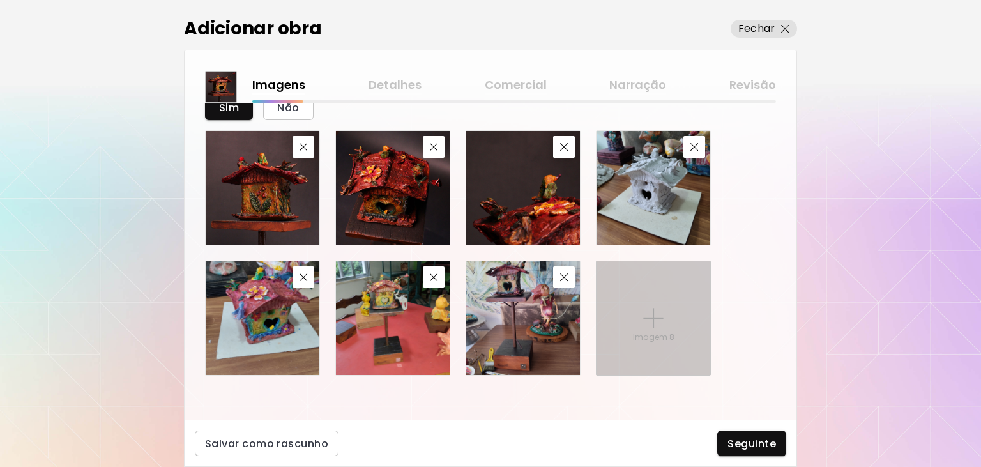
click at [635, 297] on div "Imagem 8" at bounding box center [654, 318] width 114 height 114
click at [0, 0] on input "Imagem 8" at bounding box center [0, 0] width 0 height 0
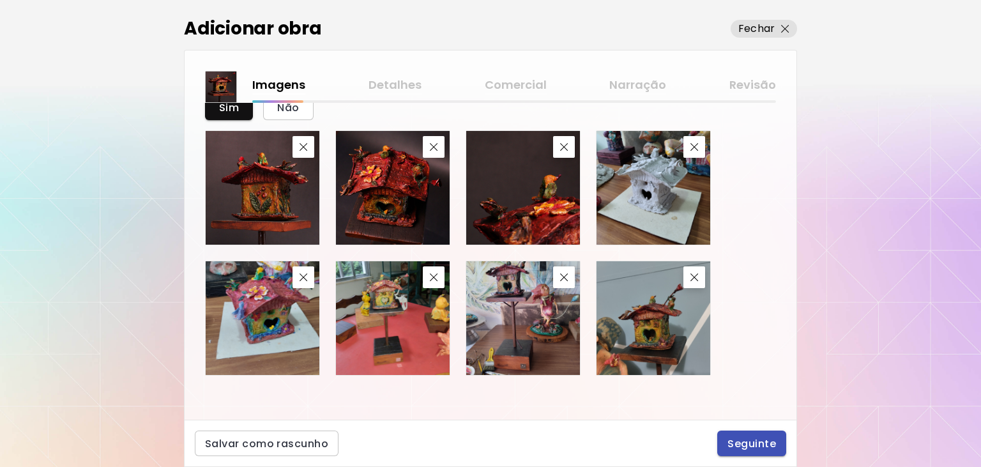
click at [735, 441] on span "Seguinte" at bounding box center [752, 443] width 49 height 13
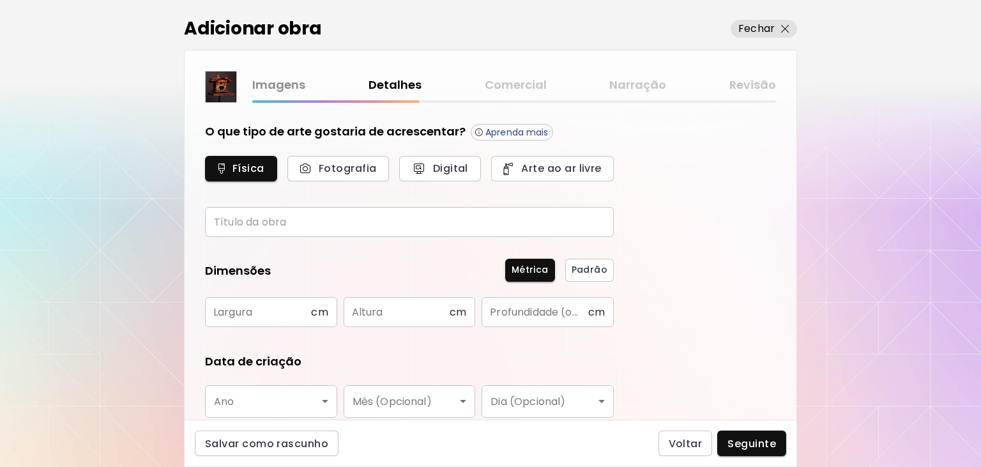
click at [325, 222] on input "text" at bounding box center [409, 222] width 409 height 30
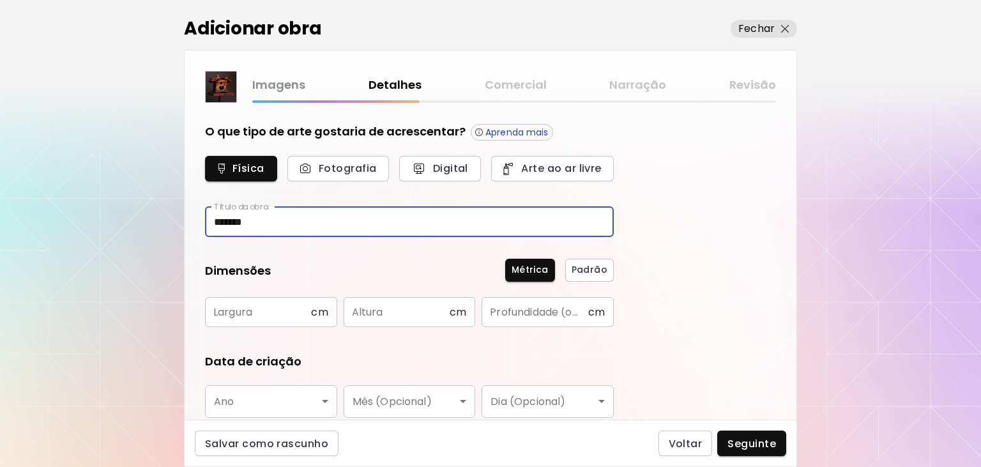
type input "*******"
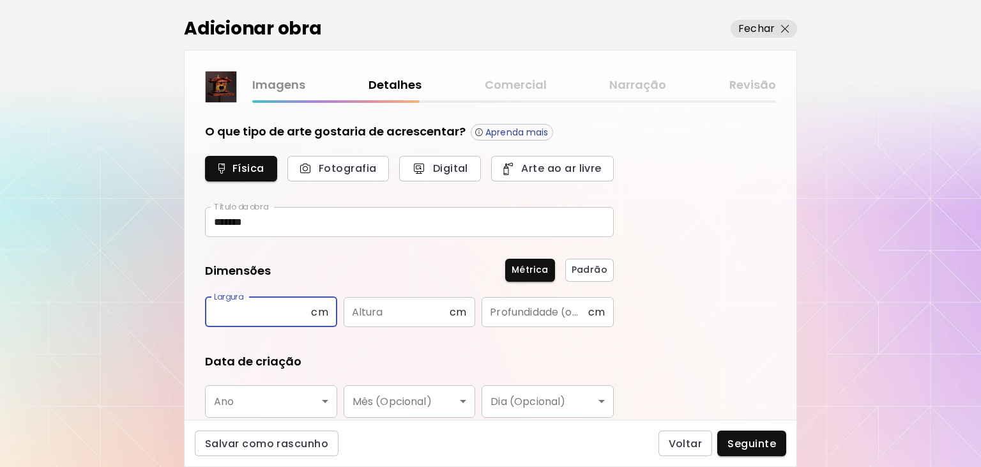
click at [246, 314] on input "text" at bounding box center [258, 312] width 106 height 30
type input "**"
click at [366, 312] on input "text" at bounding box center [397, 312] width 106 height 30
type input "**"
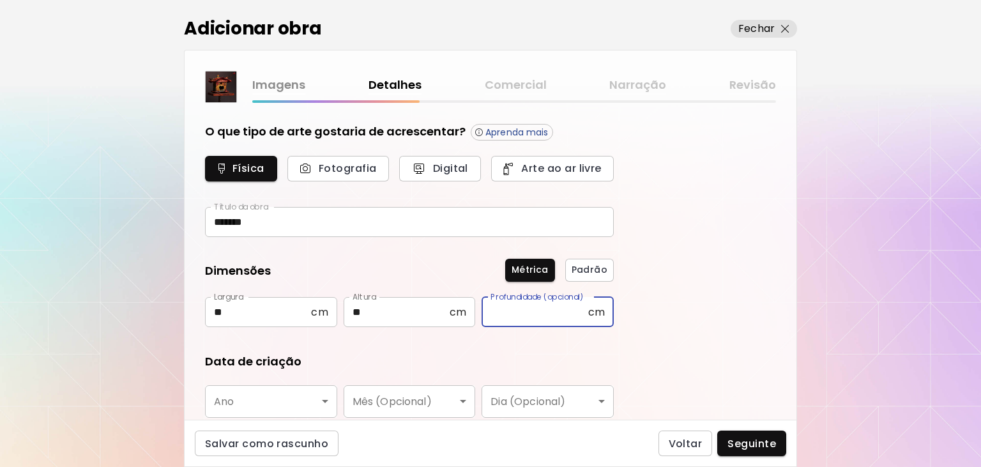
click at [500, 312] on input "text" at bounding box center [535, 312] width 106 height 30
type input "**"
click at [296, 395] on body "[DOMAIN_NAME]/GuiSo Adicionar obras Gerencie suas obras Editar Perfil My BioLin…" at bounding box center [490, 233] width 981 height 467
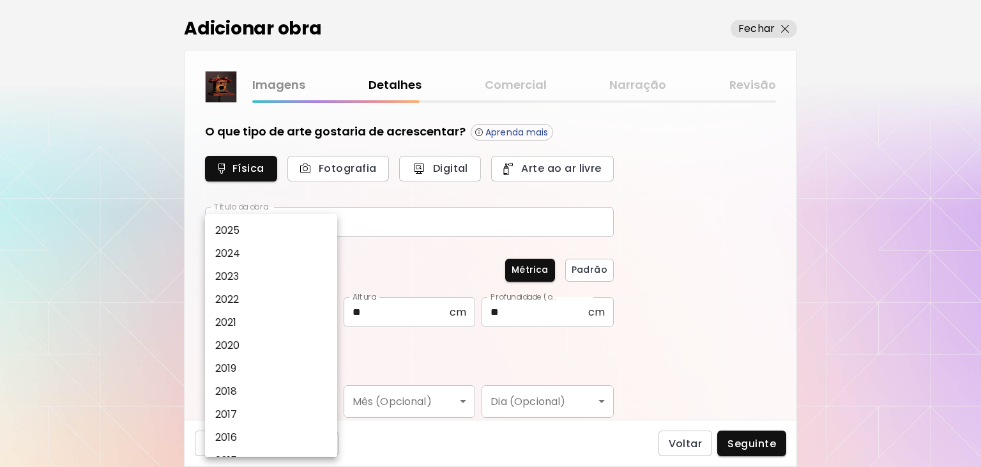
click at [238, 252] on p "2024" at bounding box center [228, 253] width 26 height 15
type input "****"
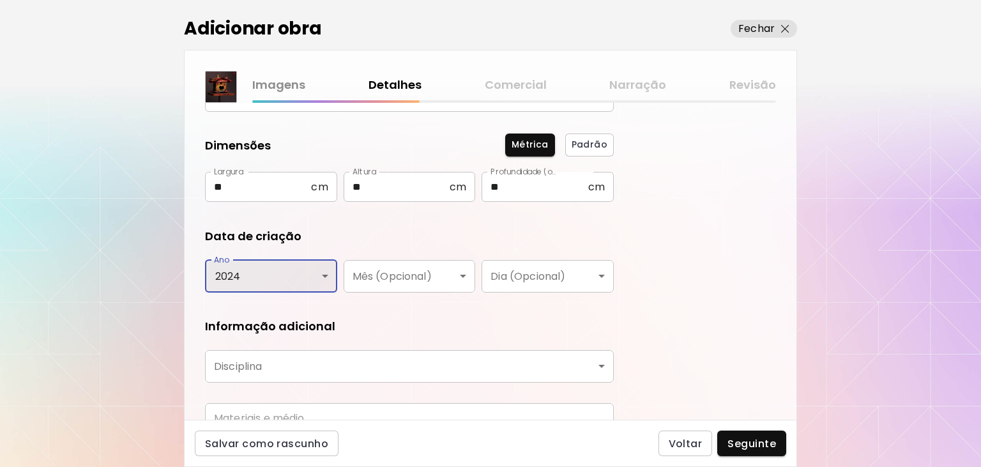
scroll to position [188, 0]
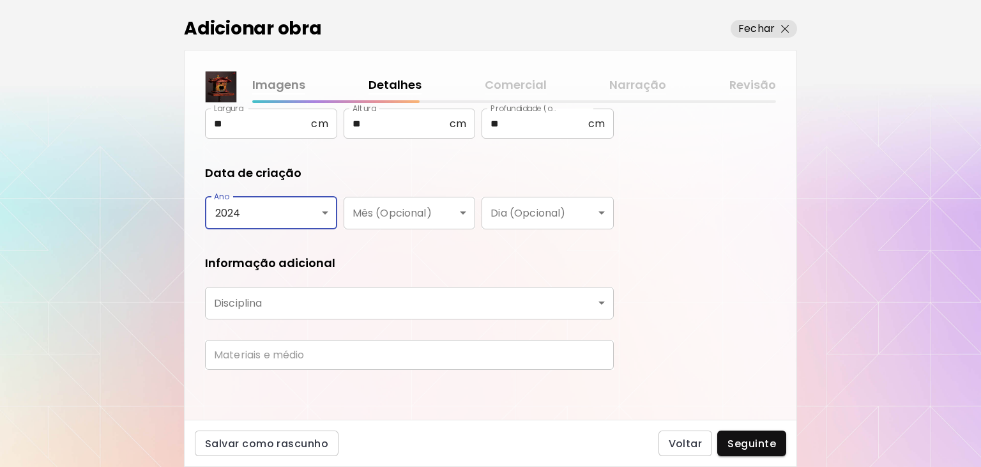
click at [424, 312] on body "[DOMAIN_NAME]/GuiSo Adicionar obras Gerencie suas obras Editar Perfil My BioLin…" at bounding box center [490, 233] width 981 height 467
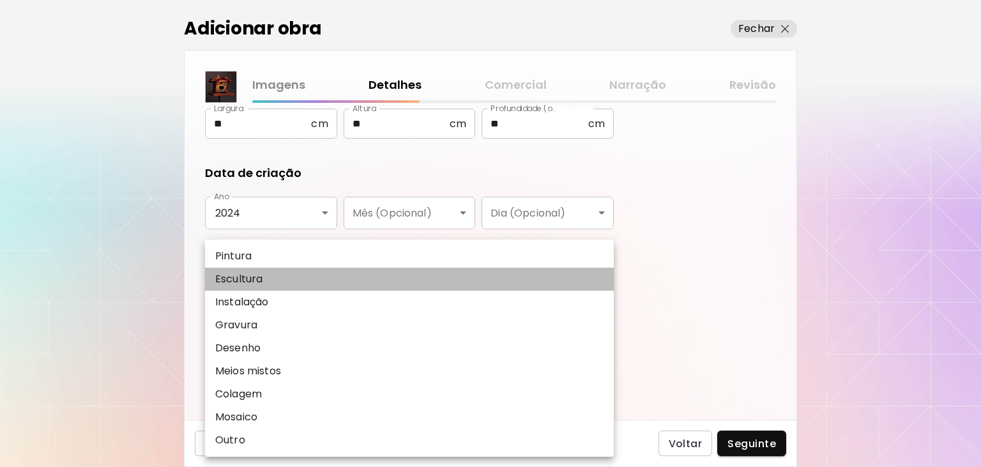
click at [270, 280] on li "Escultura" at bounding box center [409, 279] width 409 height 23
type input "*********"
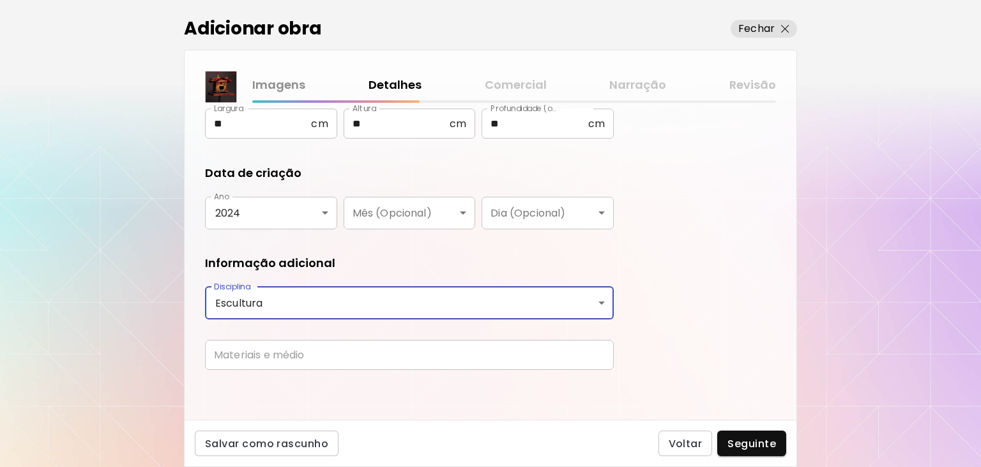
click at [280, 357] on input "text" at bounding box center [409, 355] width 409 height 30
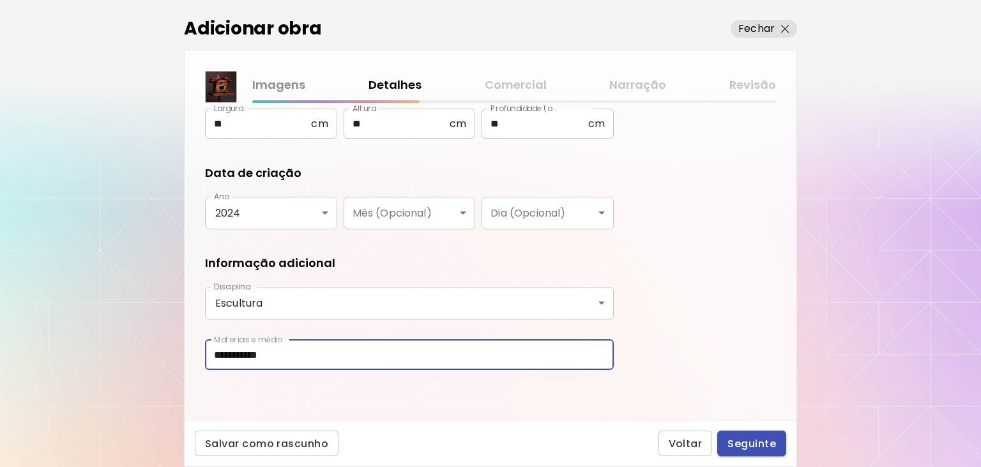
type input "**********"
click at [779, 440] on button "Seguinte" at bounding box center [752, 444] width 69 height 26
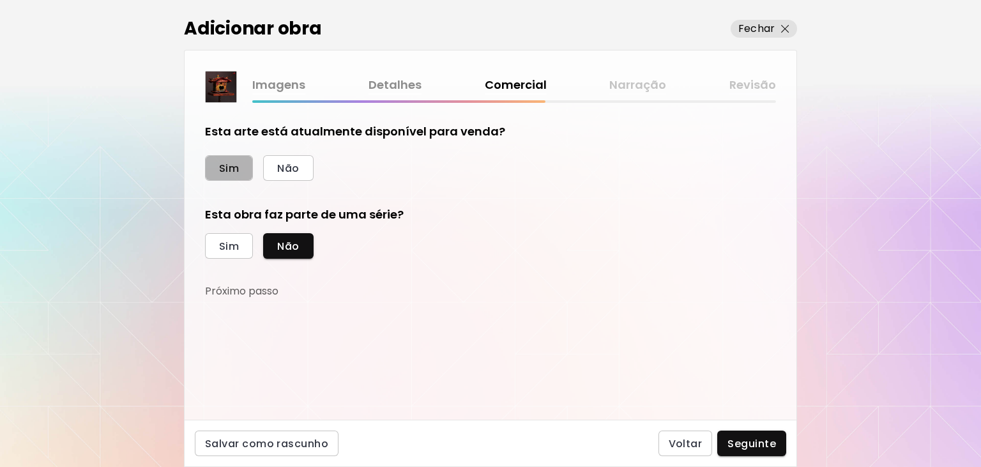
click at [234, 167] on span "Sim" at bounding box center [229, 168] width 20 height 13
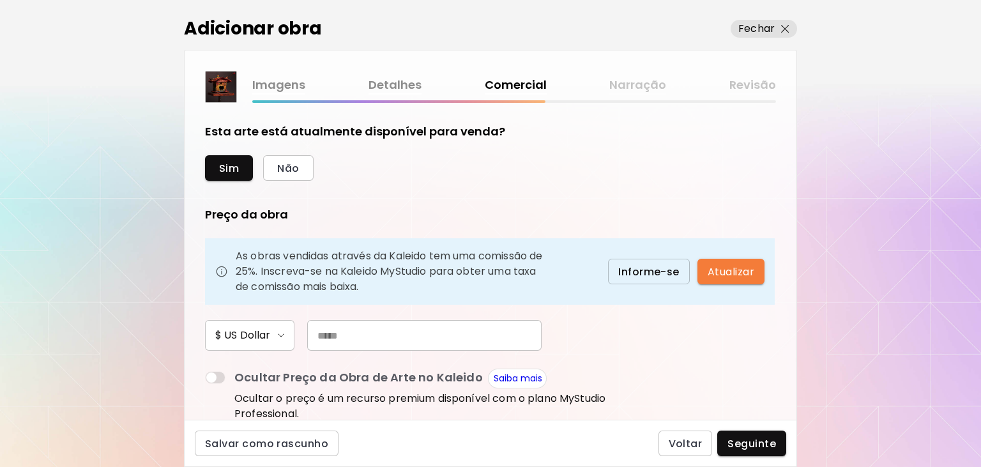
click at [349, 338] on input "text" at bounding box center [424, 335] width 234 height 31
type input "***"
click at [751, 449] on span "Seguinte" at bounding box center [752, 443] width 49 height 13
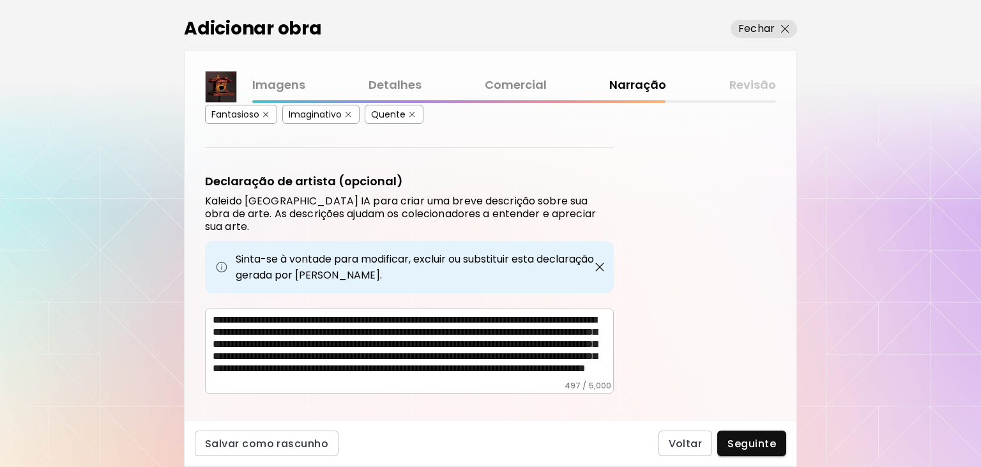
scroll to position [31, 0]
click at [758, 452] on button "Seguinte" at bounding box center [752, 444] width 69 height 26
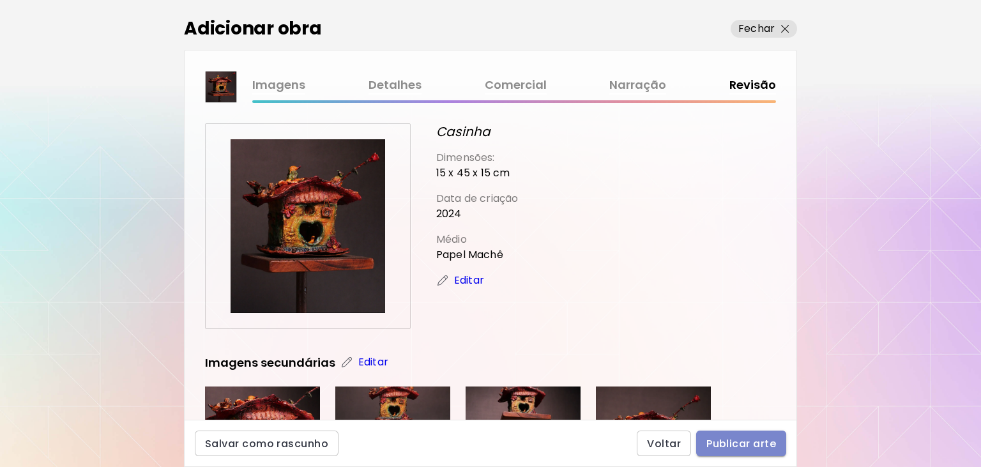
click at [758, 439] on span "Publicar arte" at bounding box center [742, 443] width 70 height 13
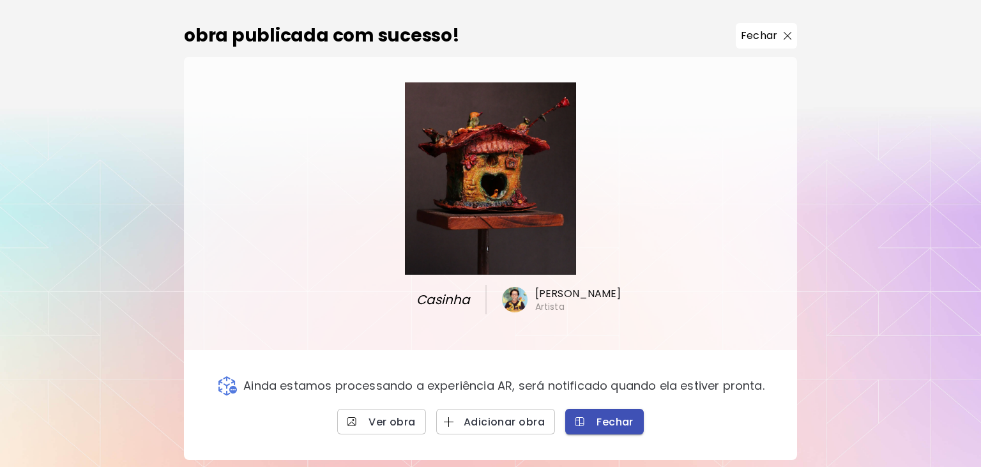
click at [620, 415] on span "Fechar" at bounding box center [605, 421] width 58 height 13
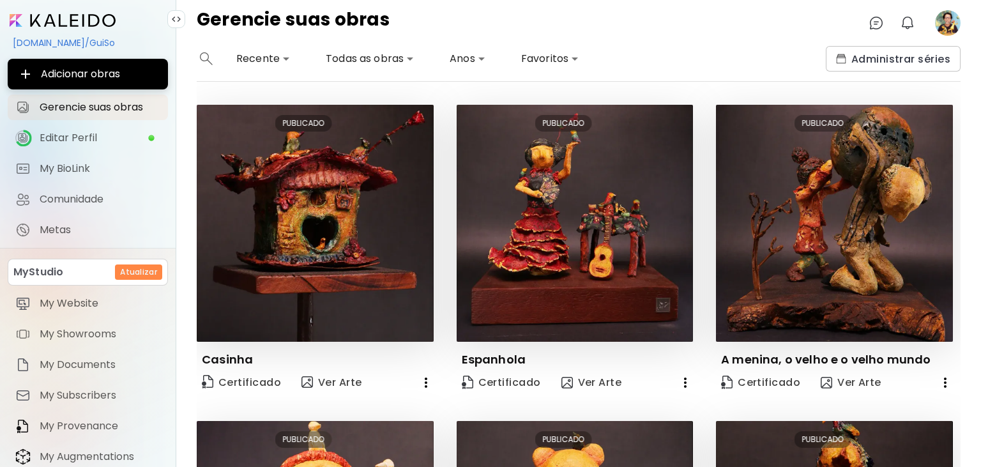
click at [947, 22] on image at bounding box center [948, 23] width 26 height 26
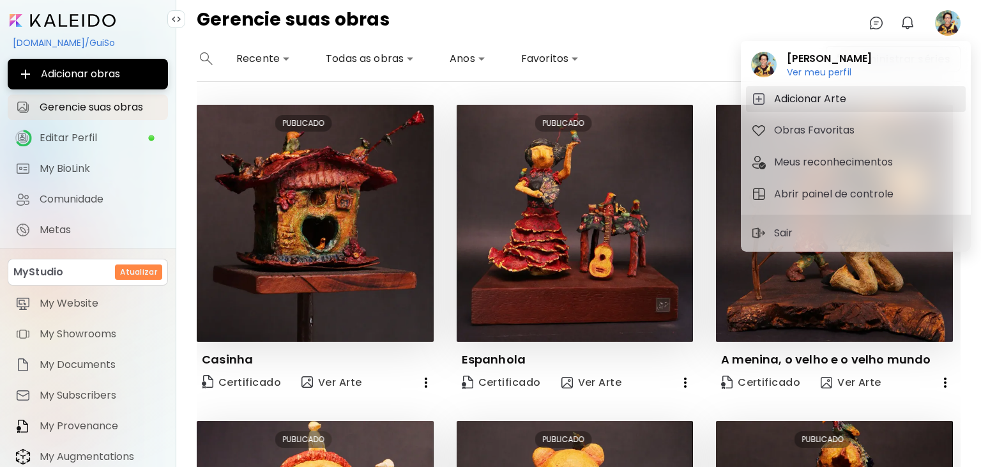
click at [810, 98] on h5 "Adicionar Arte" at bounding box center [812, 98] width 76 height 15
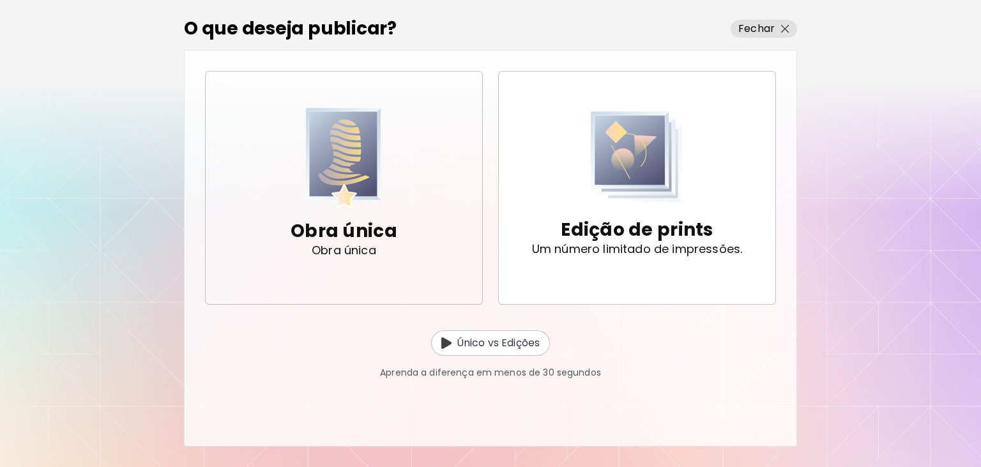
click at [349, 141] on img "button" at bounding box center [343, 158] width 75 height 100
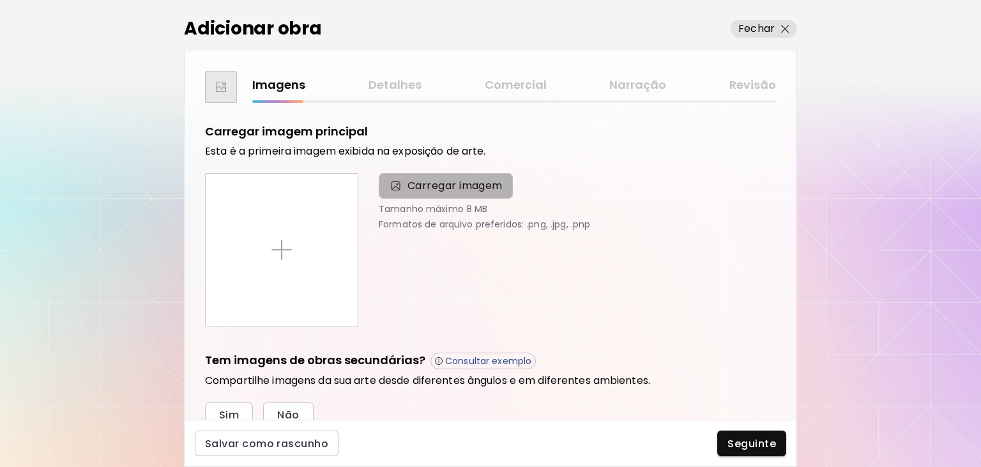
click at [456, 184] on span "Carregar imagem" at bounding box center [455, 185] width 95 height 15
click at [0, 0] on input "Carregar imagem" at bounding box center [0, 0] width 0 height 0
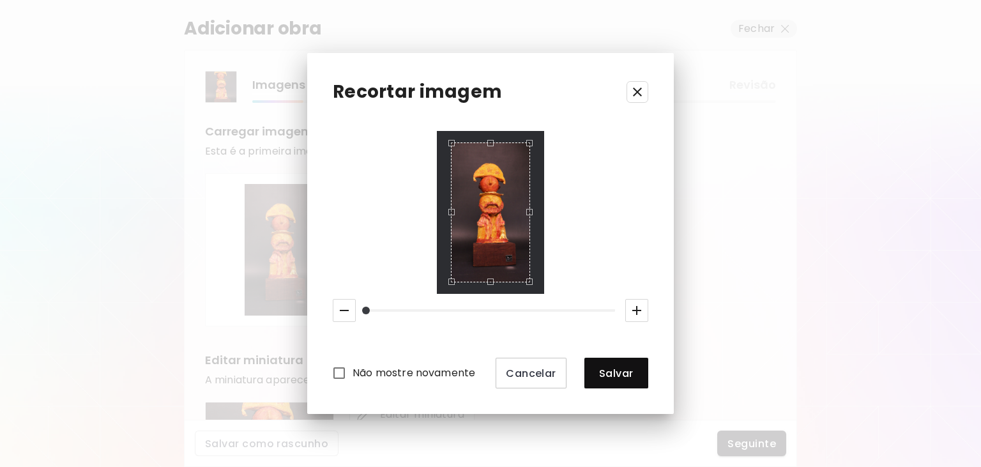
click at [520, 234] on div "Use the arrow keys to move the crop selection area" at bounding box center [490, 212] width 79 height 140
click at [497, 155] on div "Use the arrow keys to move the crop selection area" at bounding box center [487, 155] width 77 height 4
click at [487, 279] on div "Use the up and down arrow keys to move the south drag handle to change the crop…" at bounding box center [487, 279] width 0 height 0
click at [615, 372] on span "Salvar" at bounding box center [616, 373] width 43 height 13
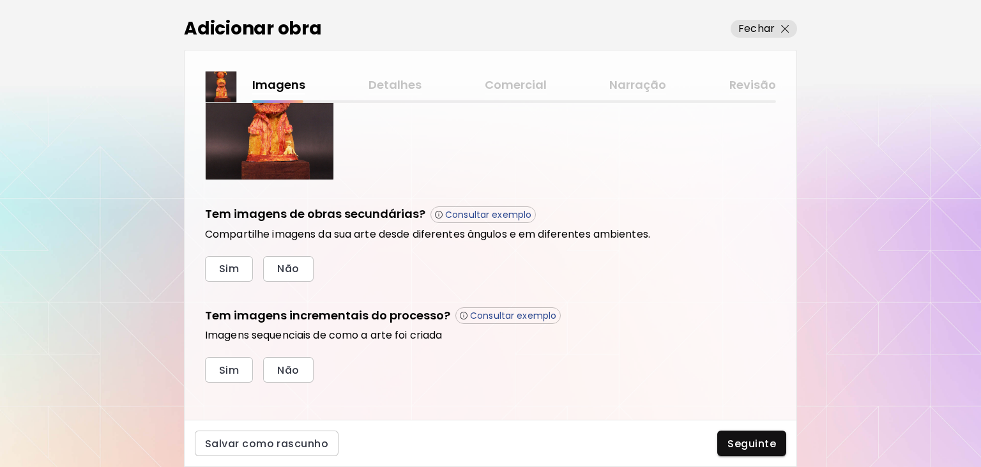
scroll to position [358, 0]
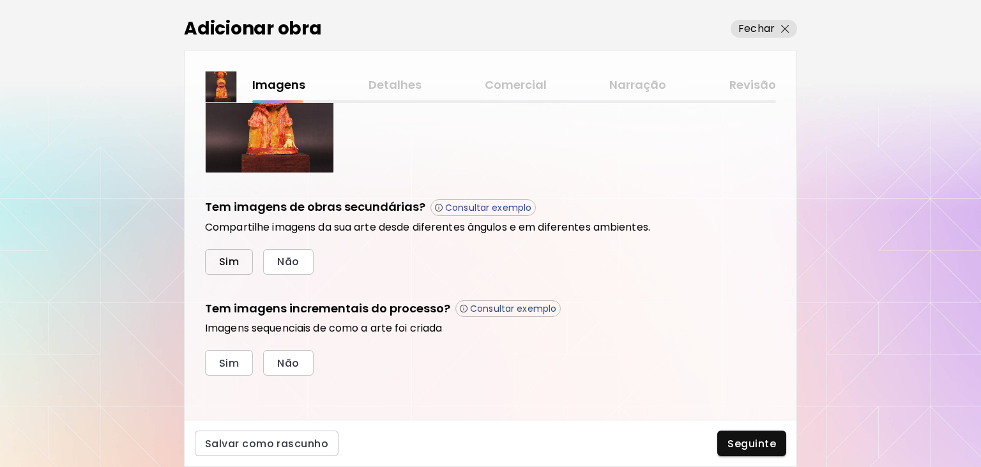
click at [232, 257] on span "Sim" at bounding box center [229, 261] width 20 height 13
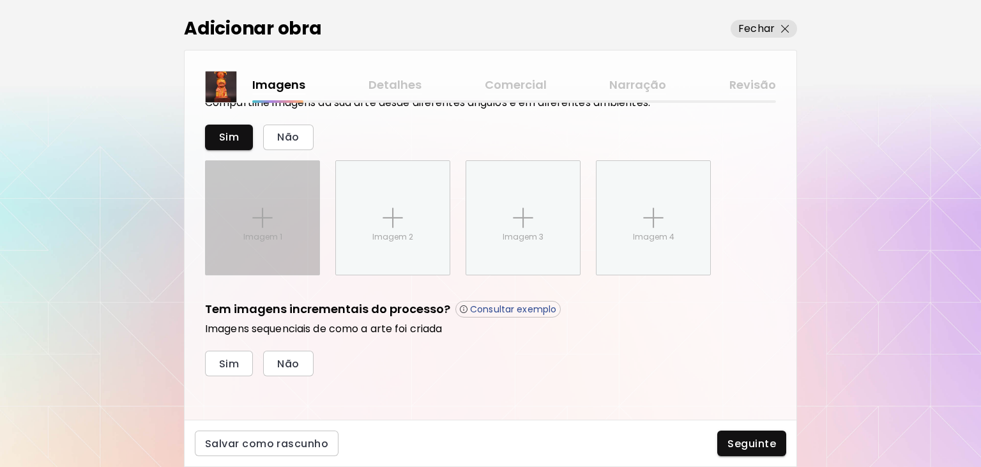
scroll to position [483, 0]
click at [267, 221] on img at bounding box center [262, 217] width 20 height 20
click at [0, 0] on input "Imagem 1" at bounding box center [0, 0] width 0 height 0
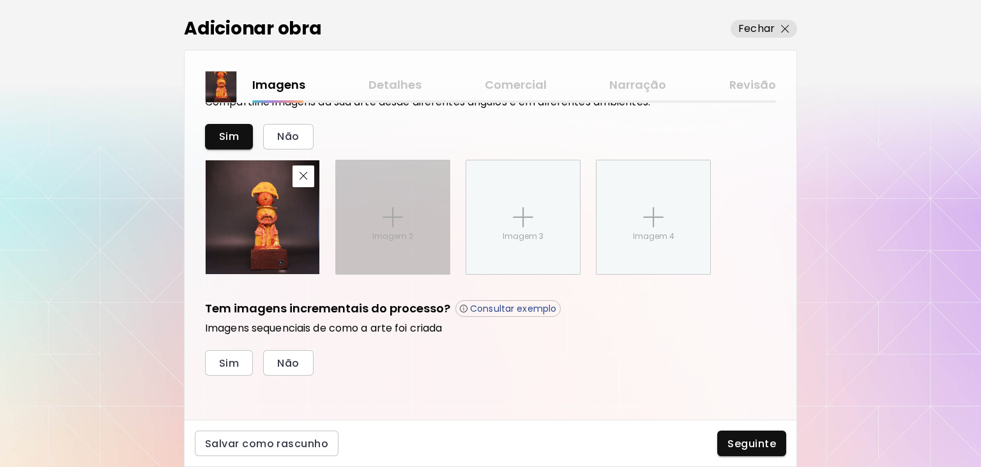
click at [388, 213] on img at bounding box center [393, 217] width 20 height 20
click at [0, 0] on input "Imagem 2" at bounding box center [0, 0] width 0 height 0
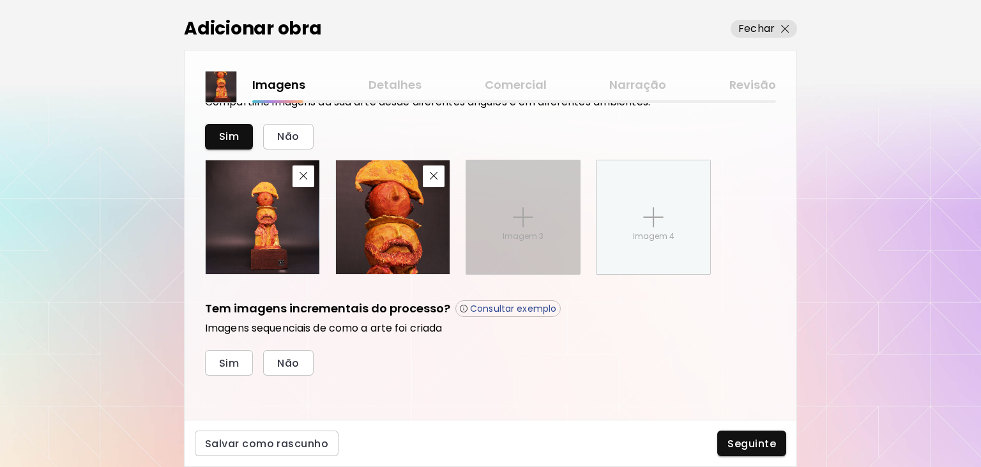
click at [524, 250] on div "Imagem 3" at bounding box center [523, 217] width 114 height 114
click at [0, 0] on input "Imagem 3" at bounding box center [0, 0] width 0 height 0
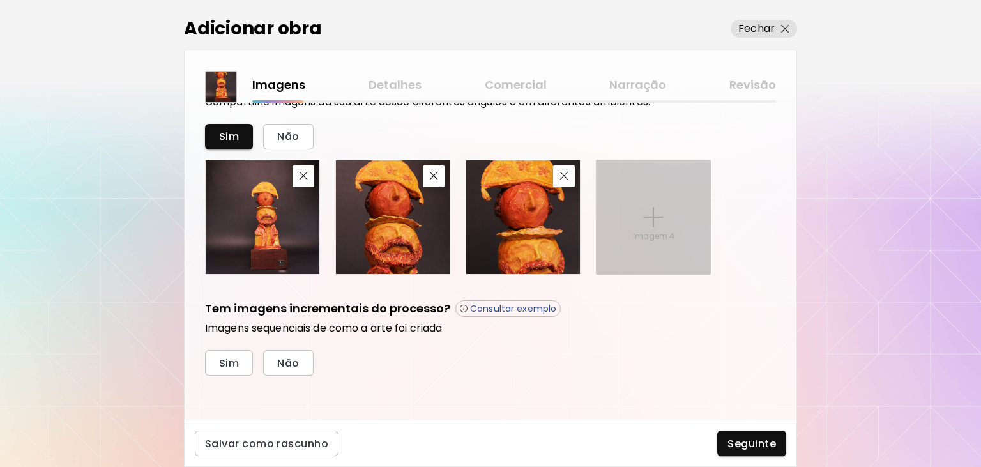
click at [651, 224] on img at bounding box center [653, 217] width 20 height 20
click at [0, 0] on input "Imagem 4" at bounding box center [0, 0] width 0 height 0
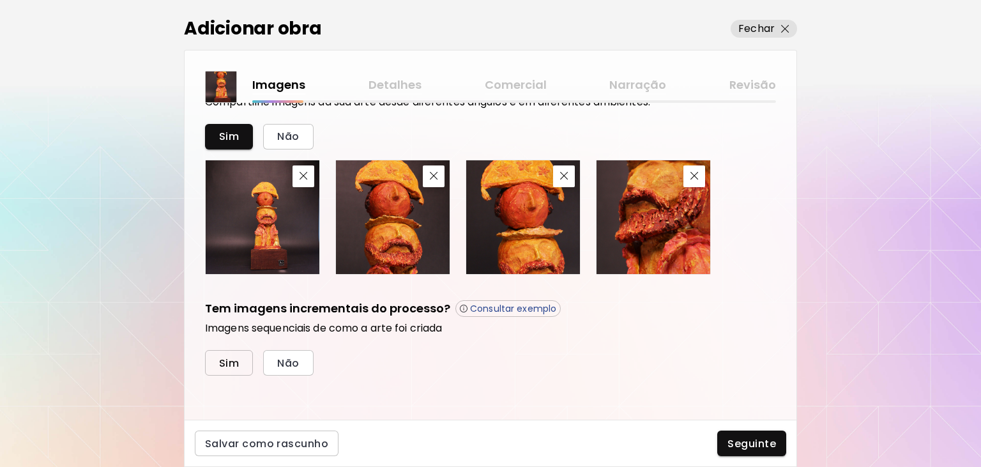
click at [222, 364] on span "Sim" at bounding box center [229, 363] width 20 height 13
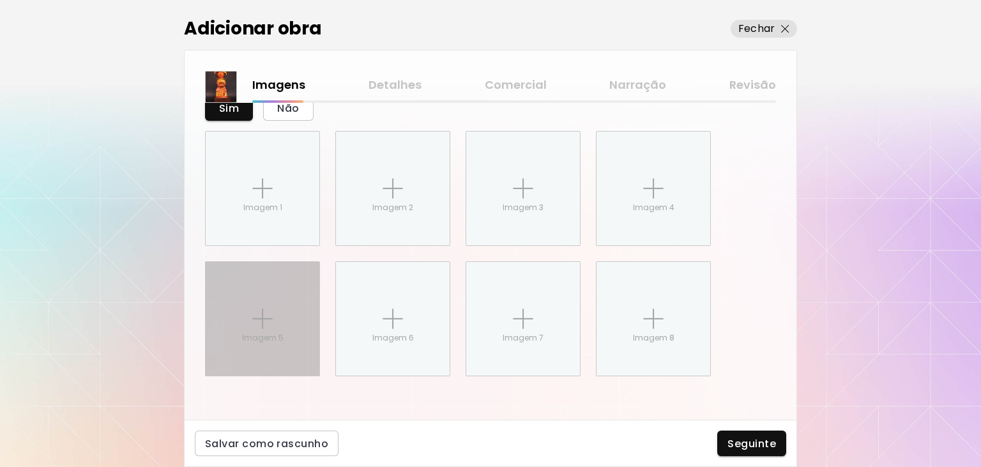
scroll to position [739, 0]
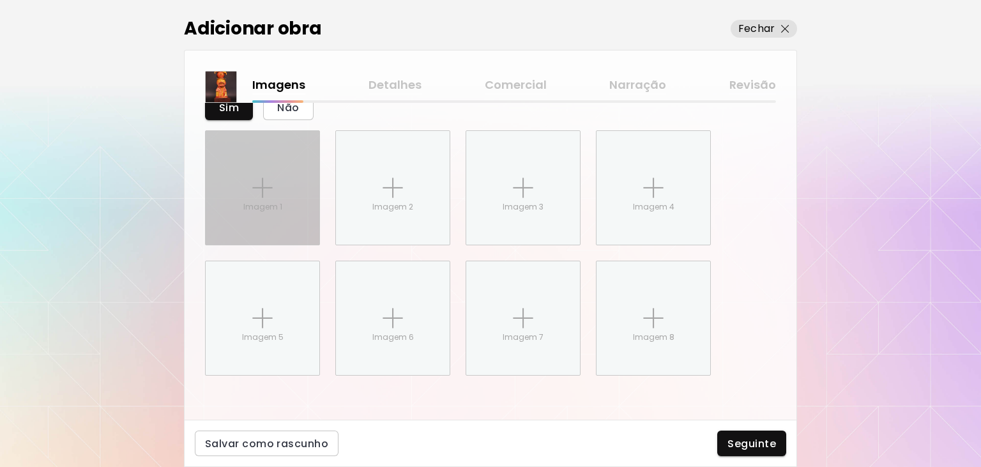
click at [272, 204] on p "Imagem 1" at bounding box center [262, 207] width 39 height 12
click at [0, 0] on input "Imagem 1" at bounding box center [0, 0] width 0 height 0
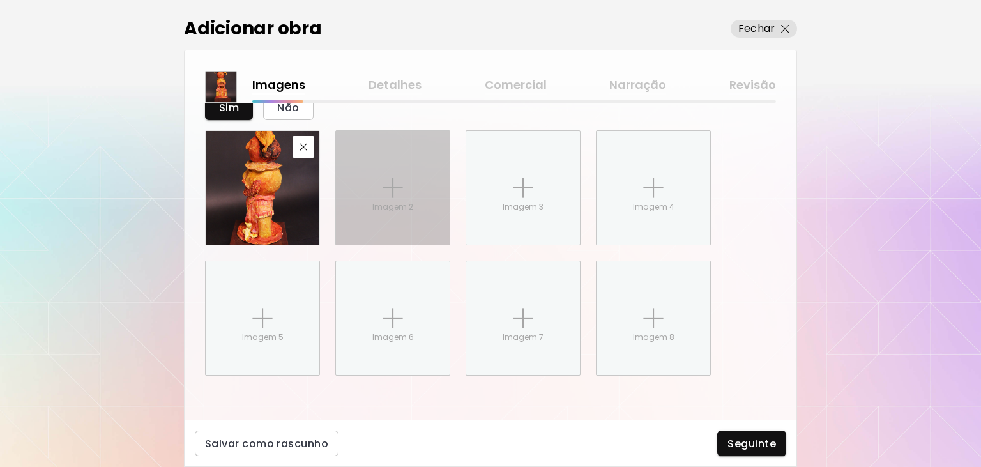
click at [429, 200] on div "Imagem 2" at bounding box center [393, 188] width 114 height 114
click at [0, 0] on input "Imagem 2" at bounding box center [0, 0] width 0 height 0
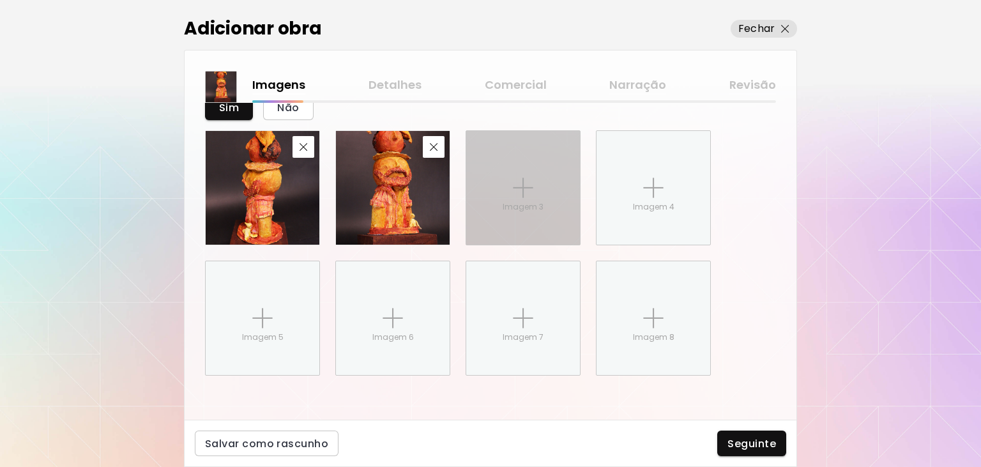
click at [527, 197] on div "Imagem 3" at bounding box center [523, 188] width 114 height 114
click at [0, 0] on input "Imagem 3" at bounding box center [0, 0] width 0 height 0
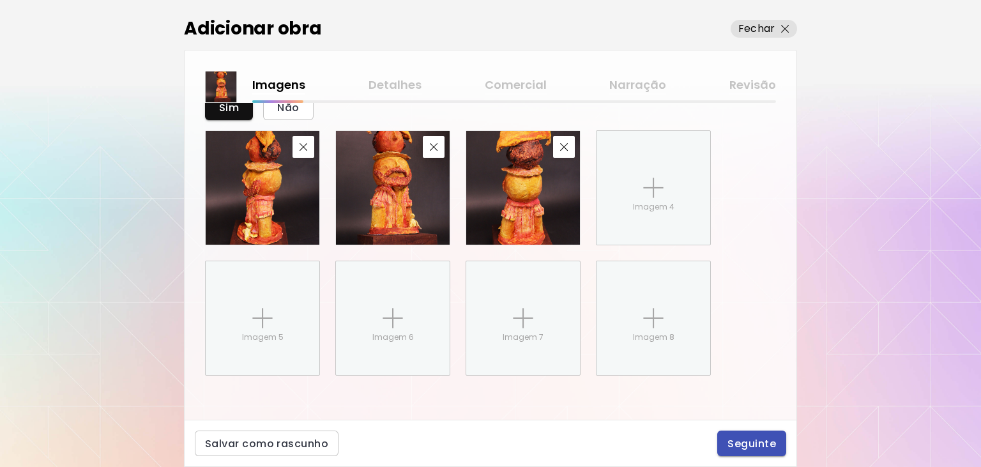
click at [756, 441] on span "Seguinte" at bounding box center [752, 443] width 49 height 13
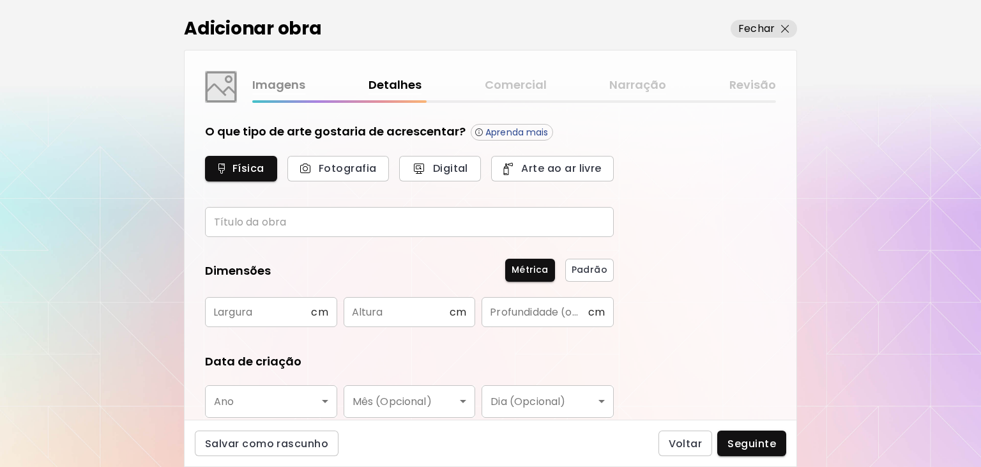
click at [280, 86] on link "Imagens" at bounding box center [278, 85] width 53 height 19
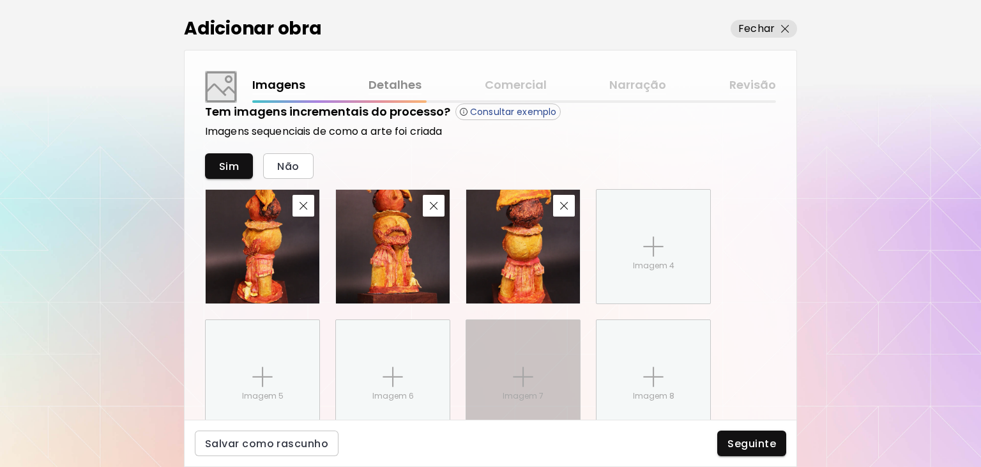
scroll to position [653, 0]
